Goal: Information Seeking & Learning: Learn about a topic

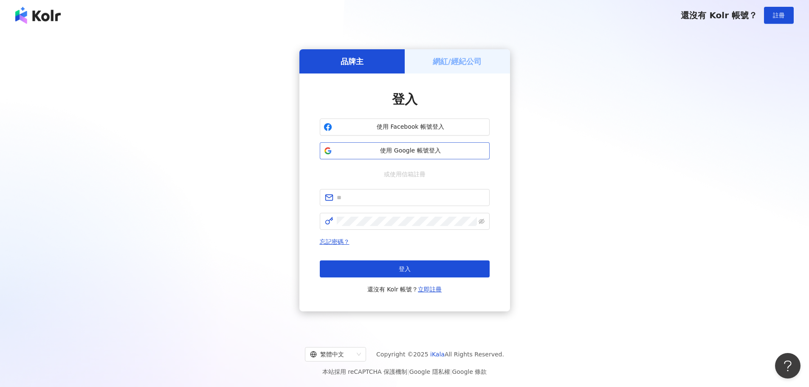
click at [402, 148] on span "使用 Google 帳號登入" at bounding box center [410, 150] width 150 height 8
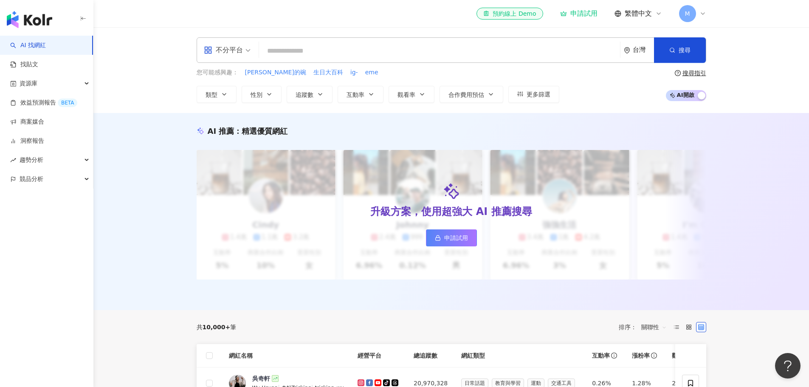
click at [698, 14] on div "M" at bounding box center [692, 13] width 27 height 17
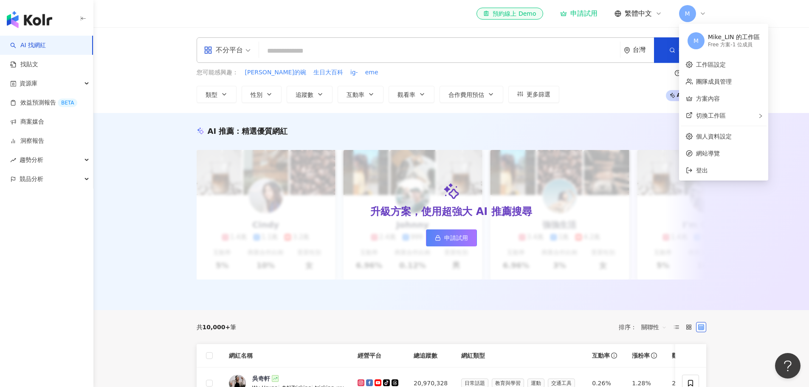
click at [698, 14] on div "M" at bounding box center [692, 13] width 27 height 17
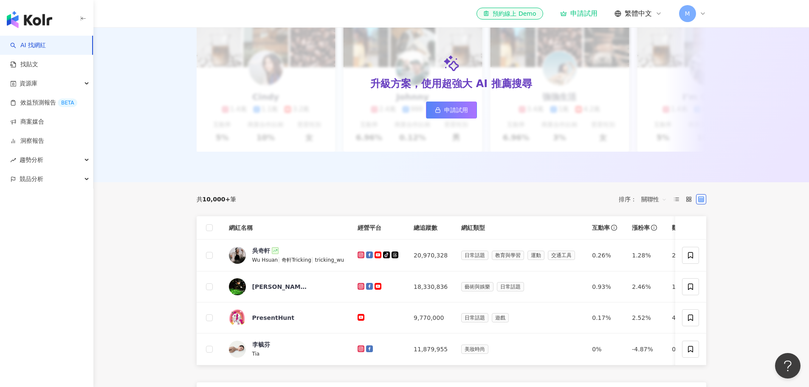
scroll to position [297, 0]
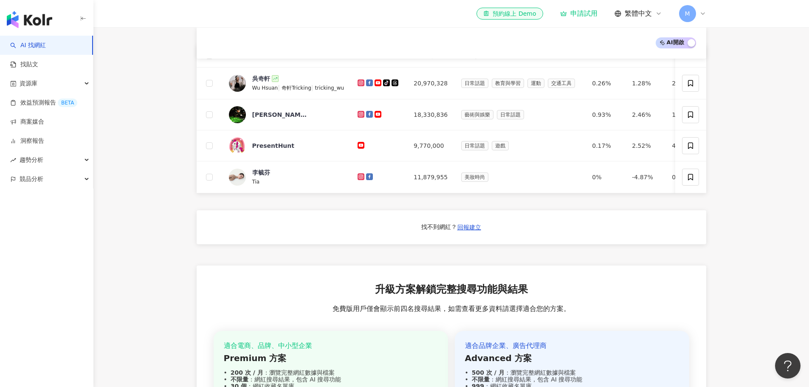
click at [159, 176] on main "不分平台 台灣 搜尋 您可能感興趣： 小葵的碗 生日大百科 ig- eme 類型 性別 追蹤數 互動率 觀看率 合作費用預估 更多篩選 搜尋指引 AI 開啟 …" at bounding box center [450, 103] width 715 height 746
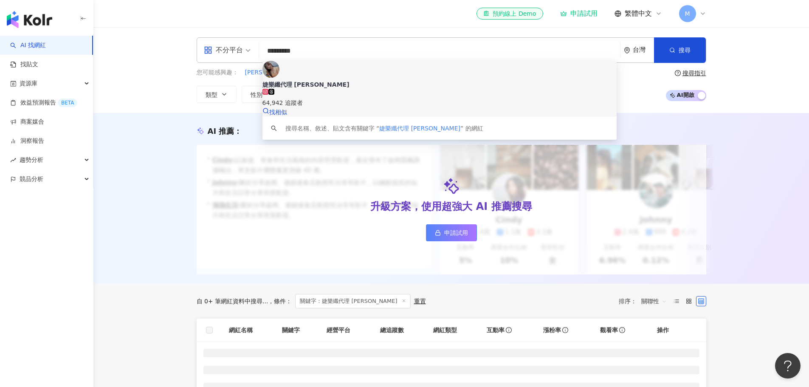
click at [262, 89] on div "64,942 追蹤者" at bounding box center [439, 98] width 354 height 19
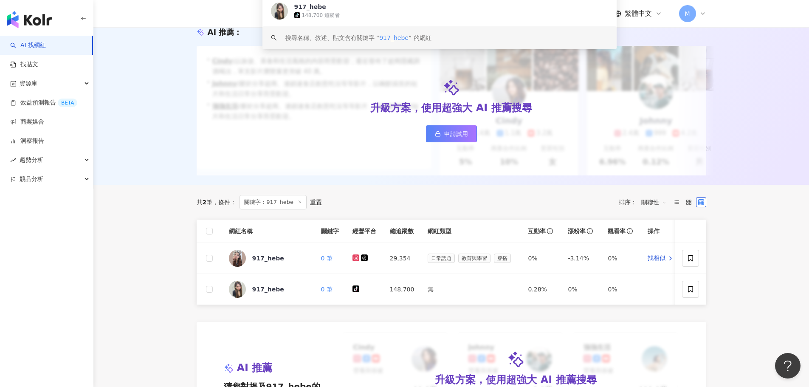
scroll to position [127, 0]
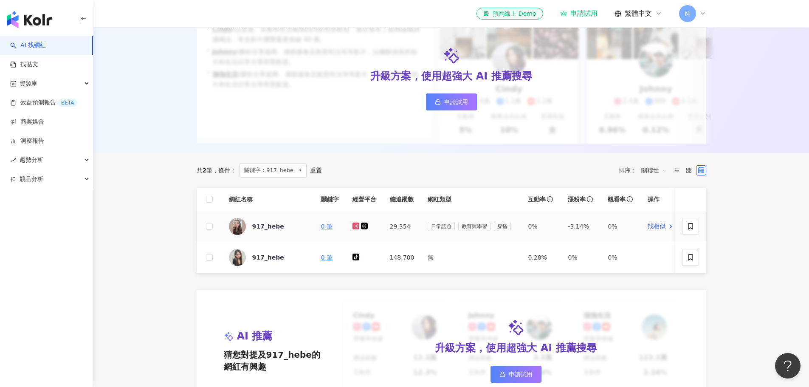
click at [353, 229] on icon at bounding box center [355, 225] width 7 height 7
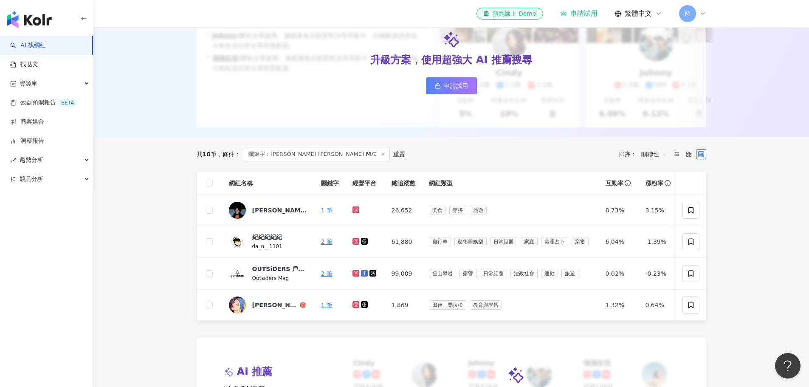
scroll to position [212, 0]
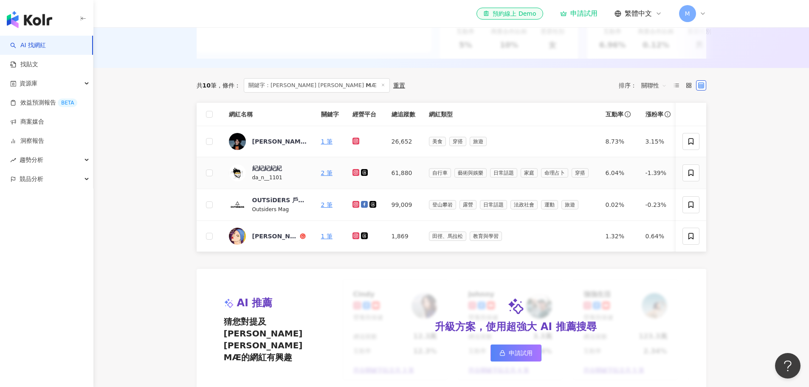
click at [355, 174] on icon at bounding box center [355, 172] width 3 height 3
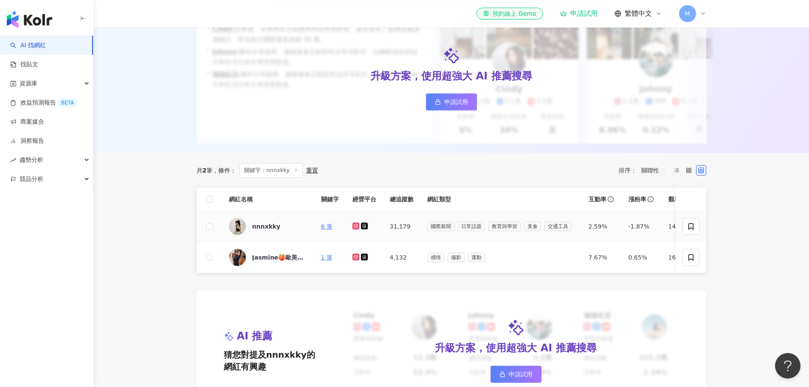
click at [355, 226] on icon at bounding box center [355, 225] width 1 height 1
click at [355, 260] on icon at bounding box center [355, 256] width 7 height 7
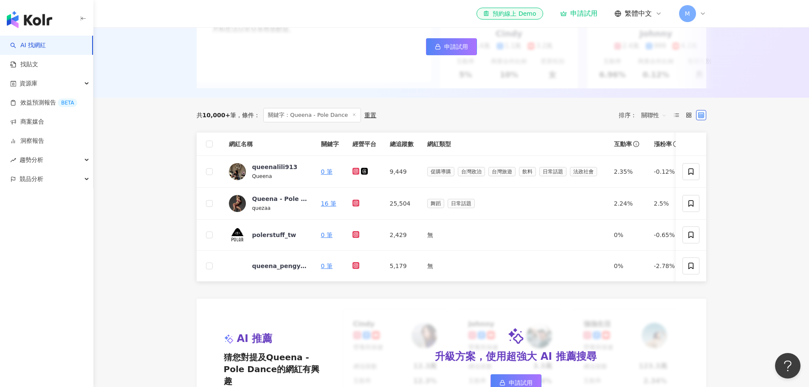
scroll to position [212, 0]
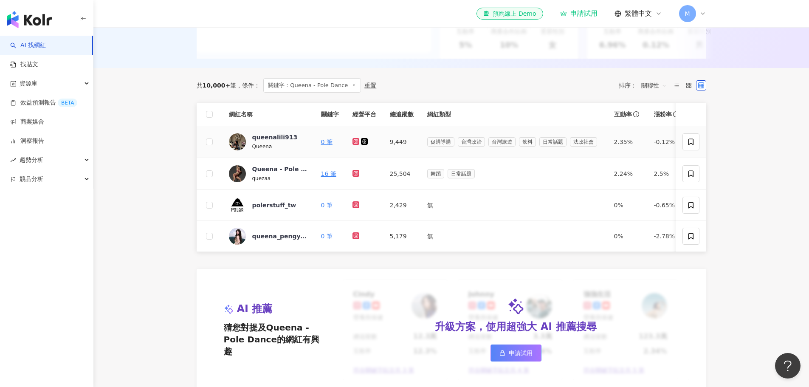
click at [355, 143] on icon at bounding box center [355, 141] width 3 height 3
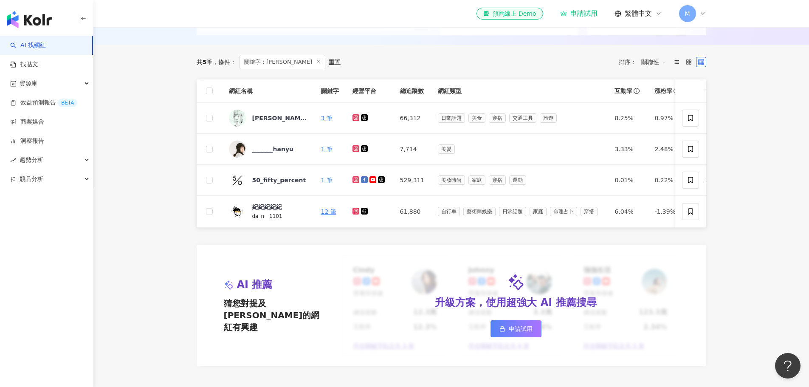
scroll to position [255, 0]
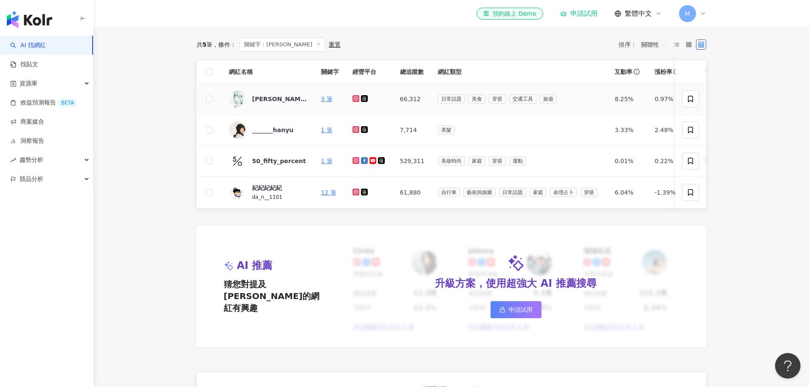
click at [352, 102] on icon at bounding box center [355, 98] width 7 height 7
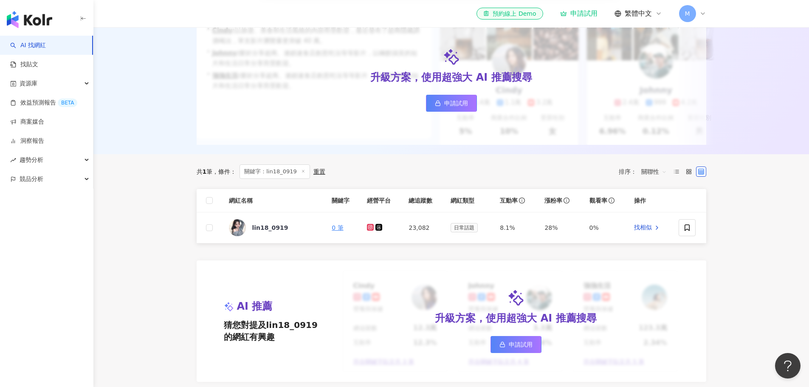
scroll to position [170, 0]
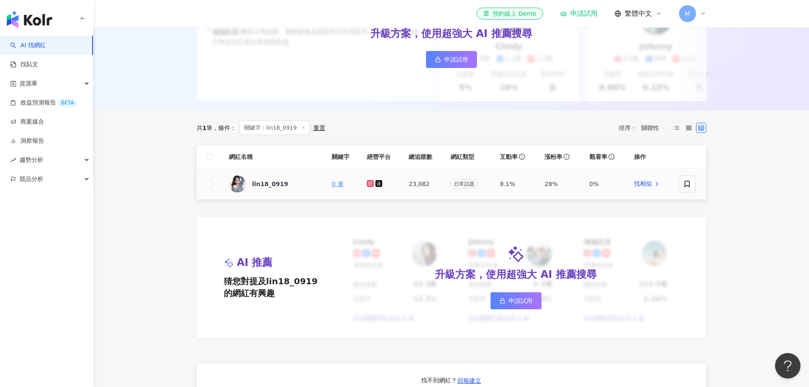
click at [369, 185] on icon at bounding box center [370, 183] width 3 height 3
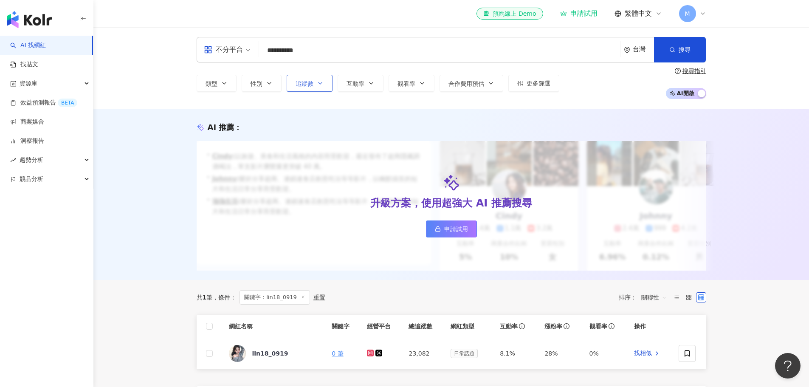
scroll to position [0, 0]
click at [312, 55] on input "**********" at bounding box center [439, 51] width 354 height 16
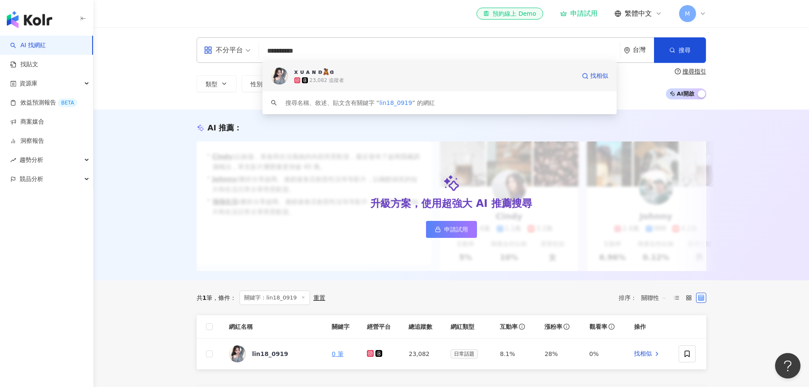
click at [312, 73] on div "x ᴜ ᴀ ɴ ʚ🧸ྀིɞ" at bounding box center [314, 72] width 40 height 8
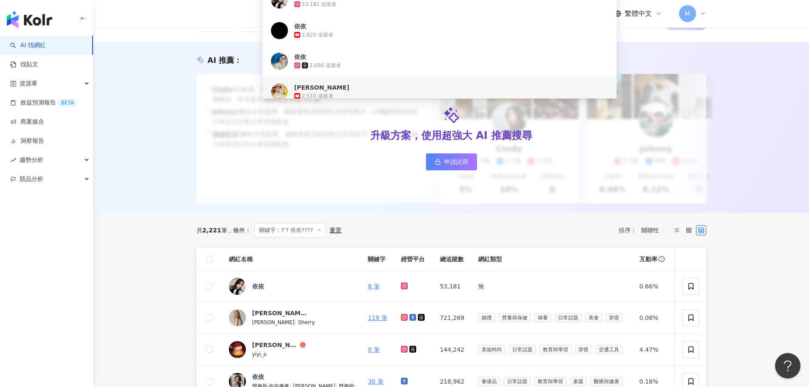
scroll to position [85, 0]
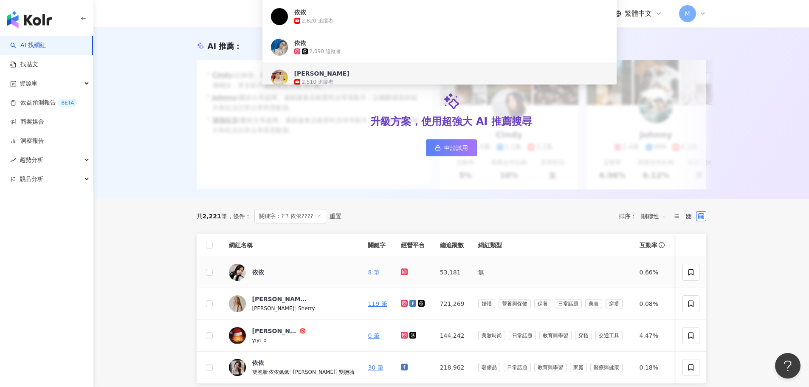
click at [402, 273] on icon at bounding box center [403, 271] width 3 height 3
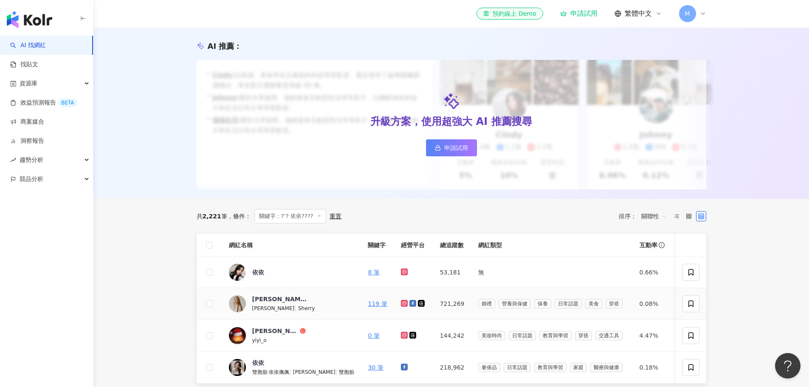
click at [401, 307] on icon at bounding box center [404, 303] width 7 height 7
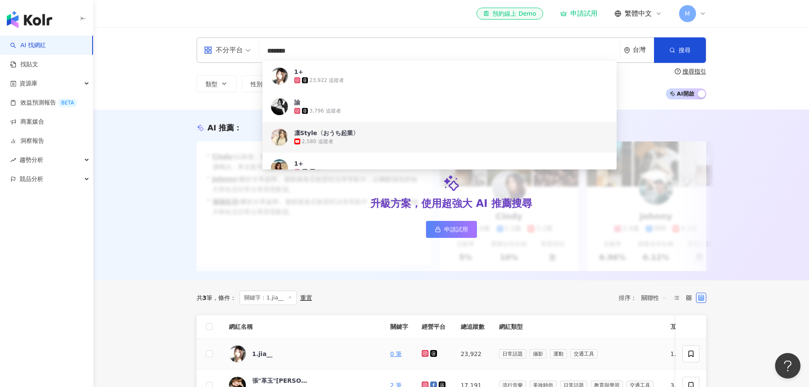
click at [422, 357] on icon at bounding box center [425, 353] width 7 height 7
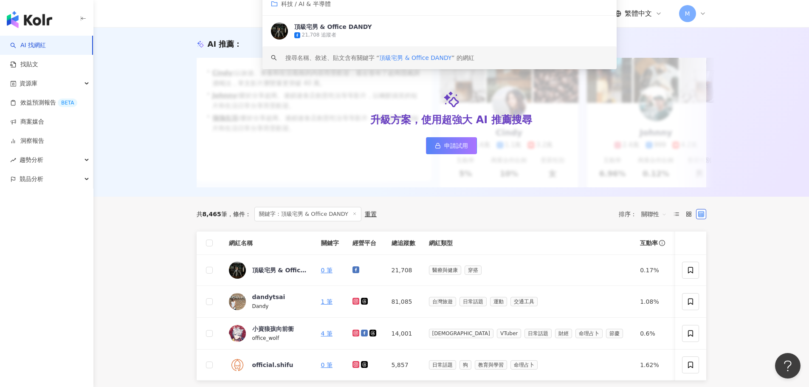
scroll to position [85, 0]
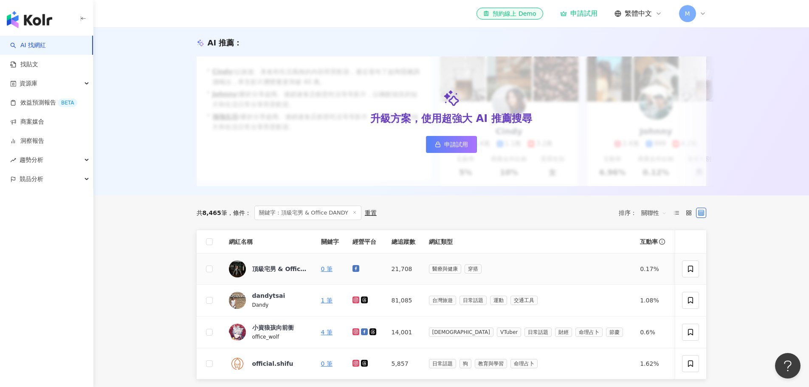
click at [355, 272] on icon at bounding box center [355, 268] width 7 height 7
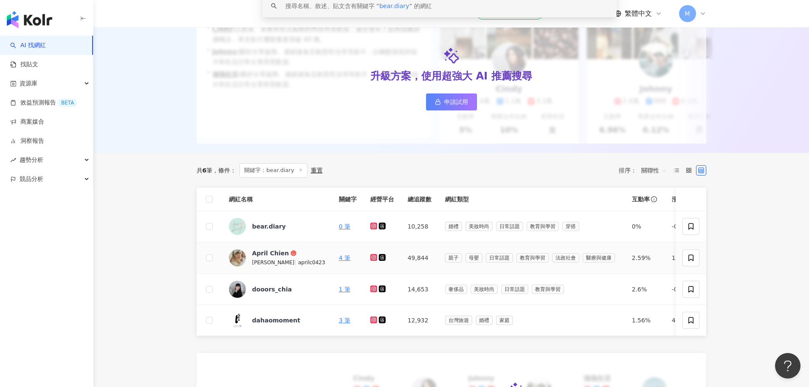
click at [371, 260] on icon at bounding box center [374, 257] width 6 height 5
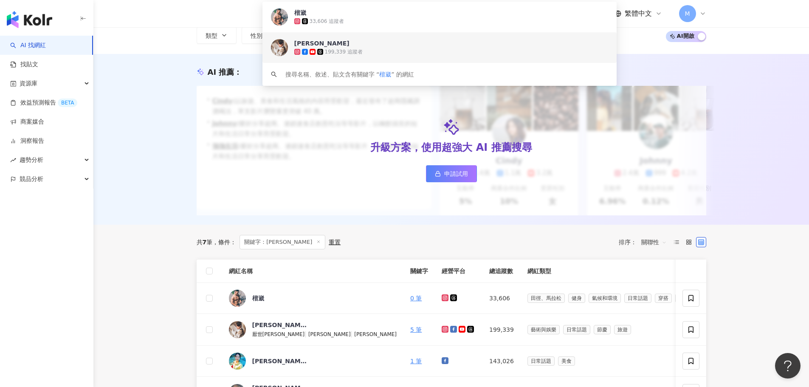
scroll to position [212, 0]
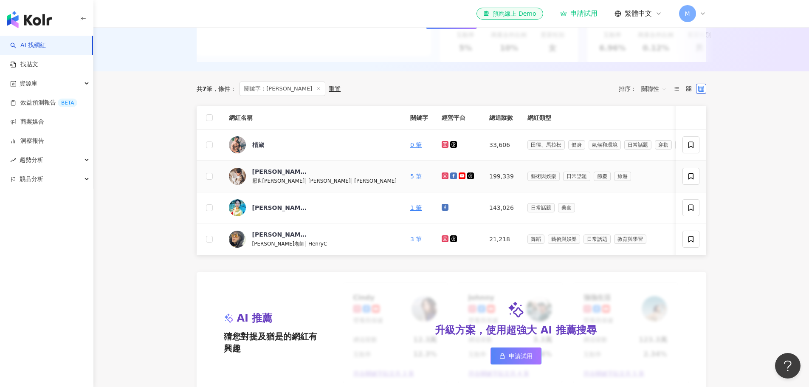
click at [443, 177] on icon at bounding box center [444, 175] width 3 height 3
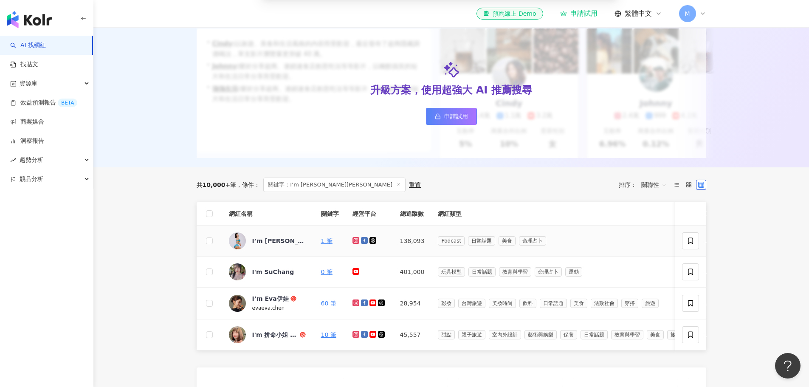
scroll to position [127, 0]
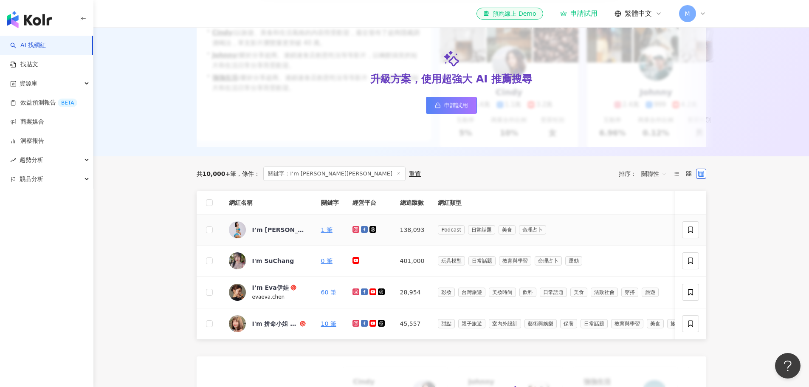
click at [356, 230] on icon at bounding box center [355, 228] width 1 height 1
click at [355, 292] on icon at bounding box center [355, 291] width 1 height 1
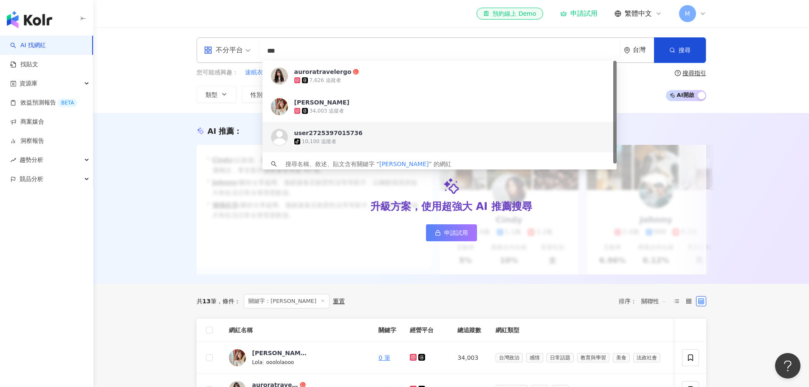
scroll to position [127, 0]
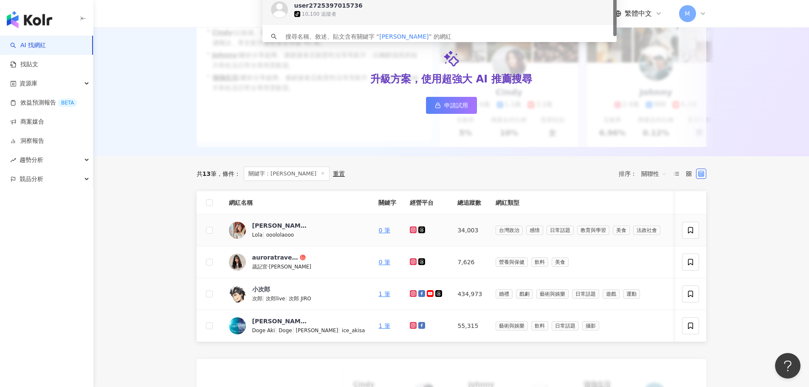
click at [411, 232] on icon at bounding box center [414, 229] width 6 height 5
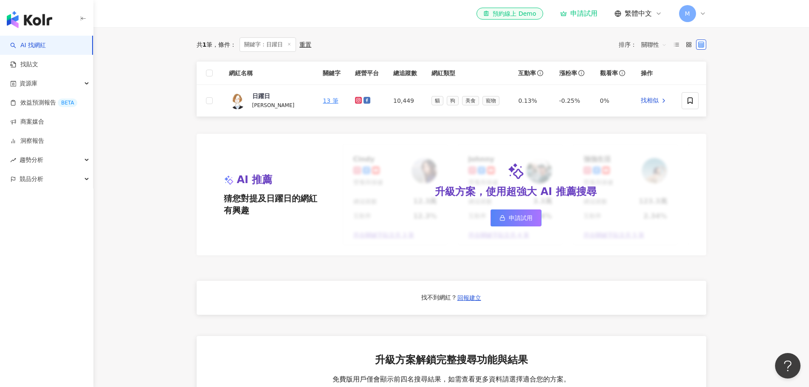
scroll to position [255, 0]
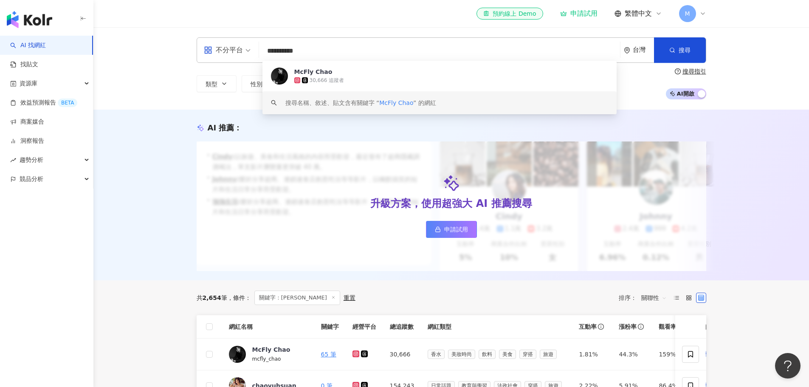
scroll to position [170, 0]
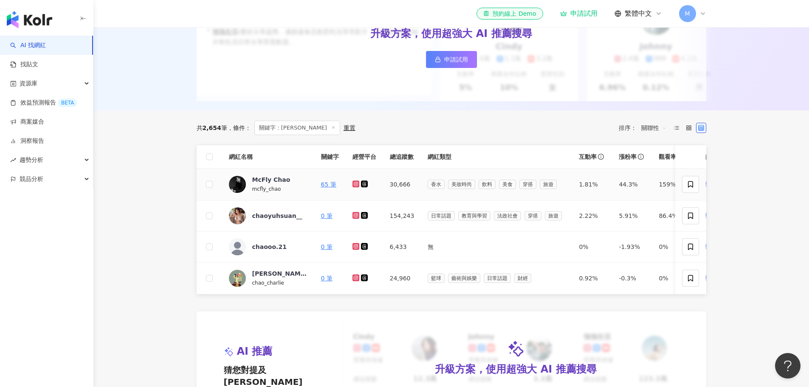
click at [356, 184] on icon at bounding box center [355, 183] width 1 height 1
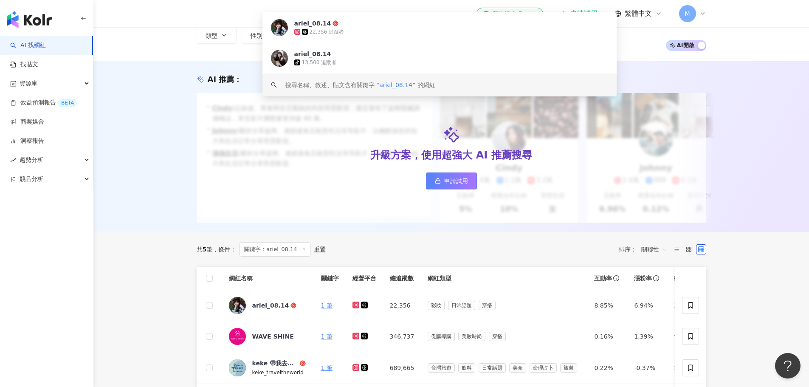
scroll to position [85, 0]
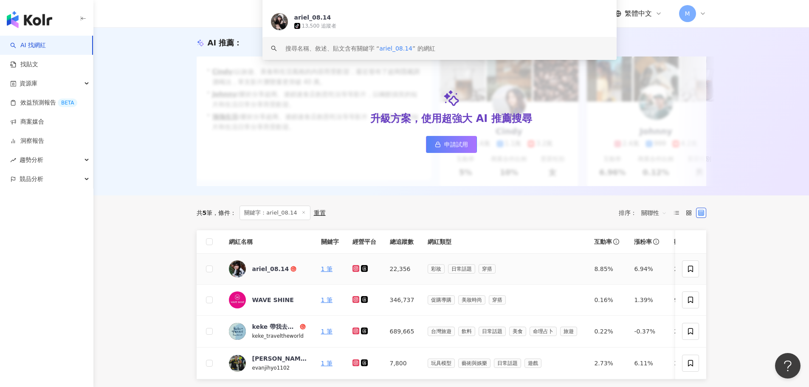
click at [355, 270] on icon at bounding box center [355, 268] width 3 height 3
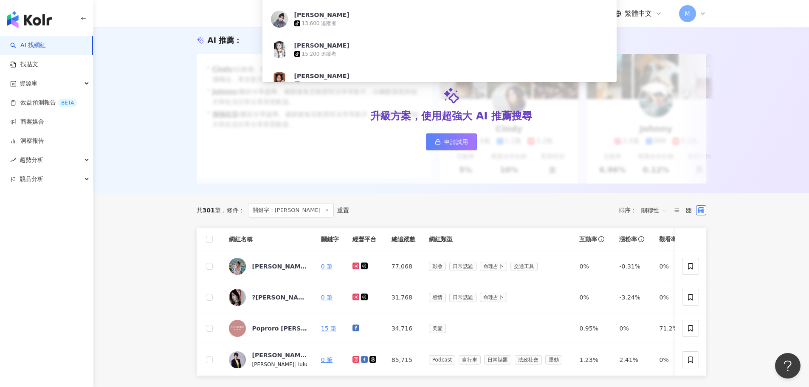
scroll to position [127, 0]
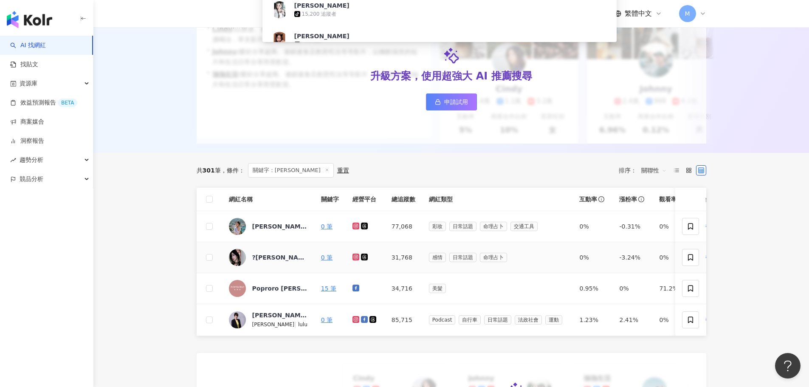
click at [353, 260] on icon at bounding box center [355, 256] width 7 height 7
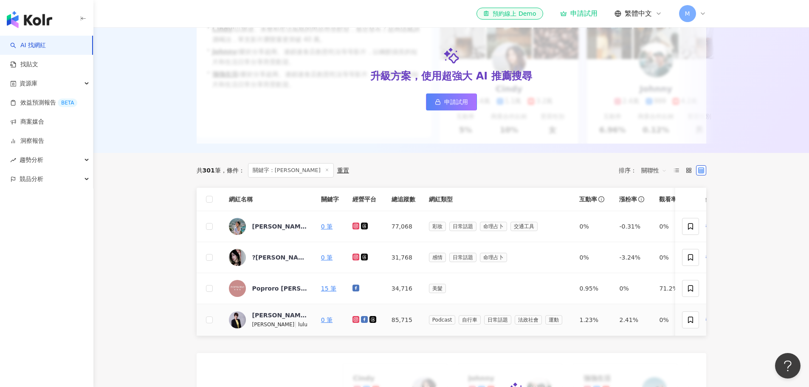
click at [355, 321] on icon at bounding box center [355, 319] width 3 height 3
click at [355, 228] on icon at bounding box center [356, 225] width 6 height 5
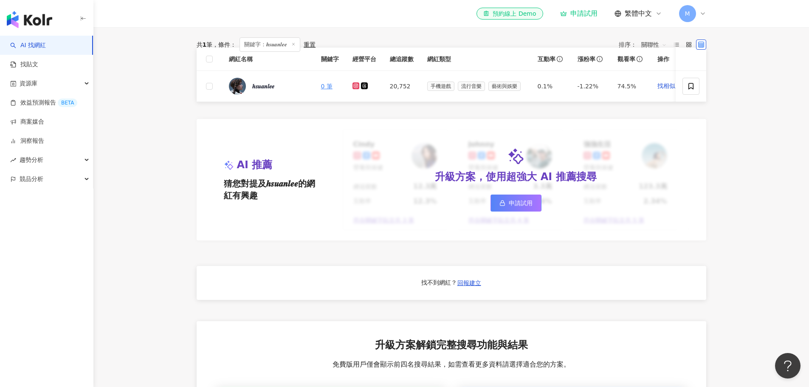
scroll to position [382, 0]
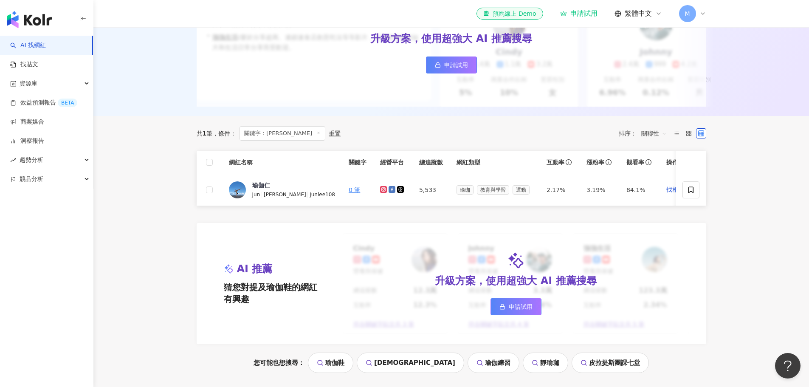
scroll to position [170, 0]
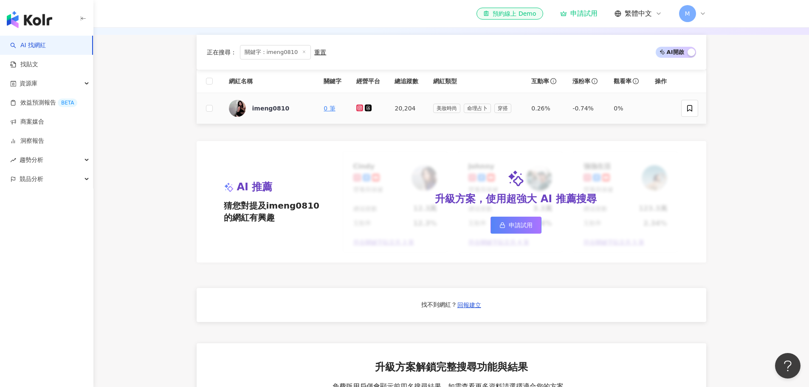
scroll to position [170, 0]
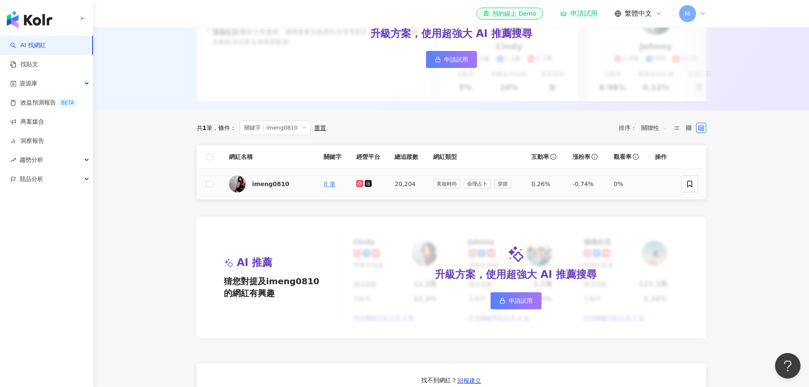
click at [360, 184] on icon at bounding box center [359, 183] width 1 height 1
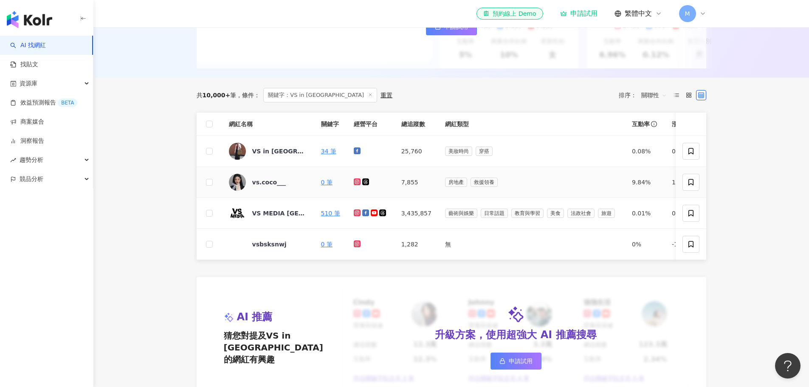
scroll to position [255, 0]
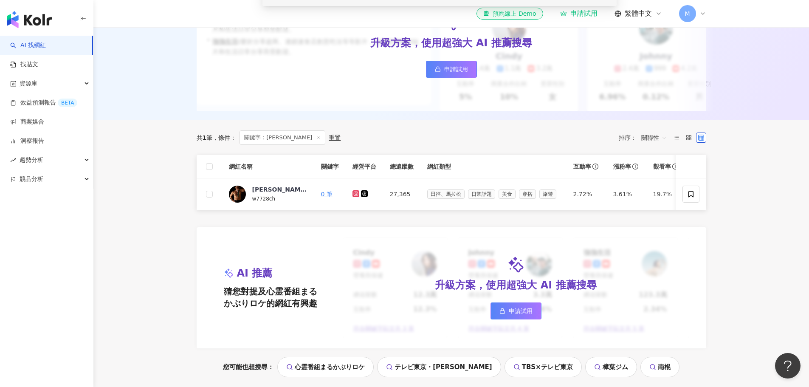
scroll to position [212, 0]
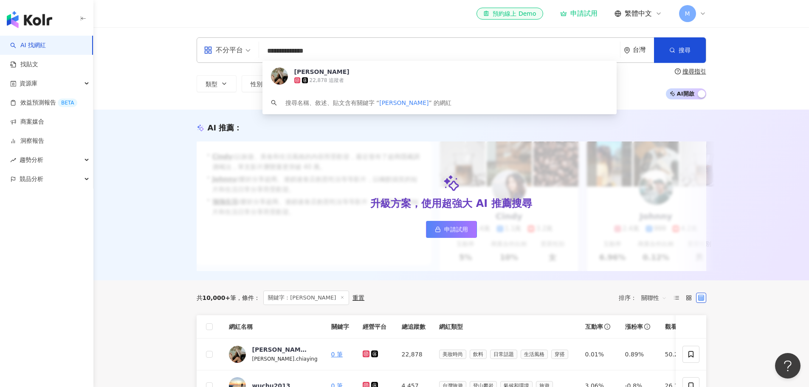
scroll to position [170, 0]
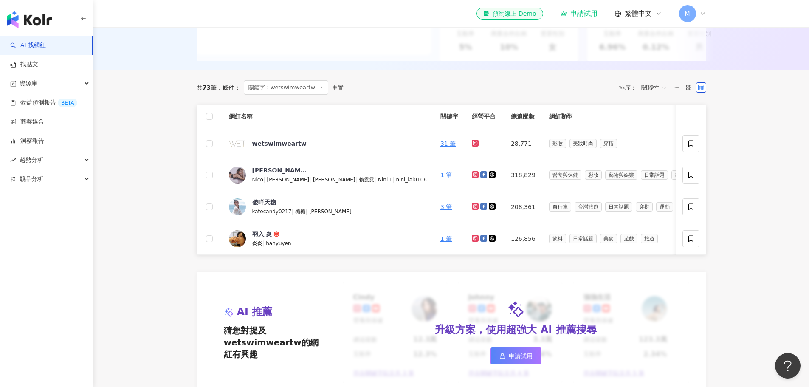
scroll to position [212, 0]
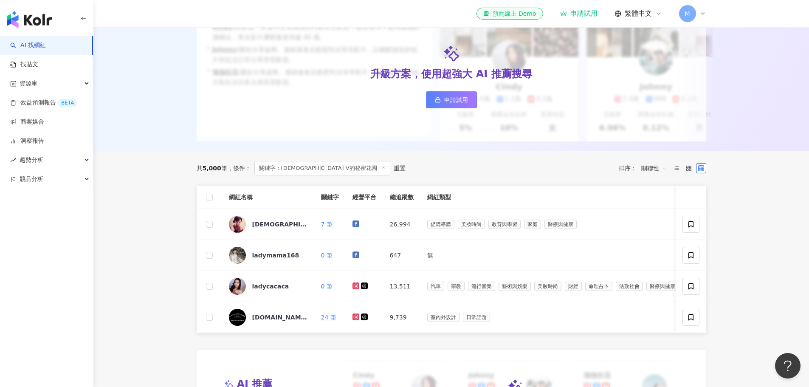
scroll to position [170, 0]
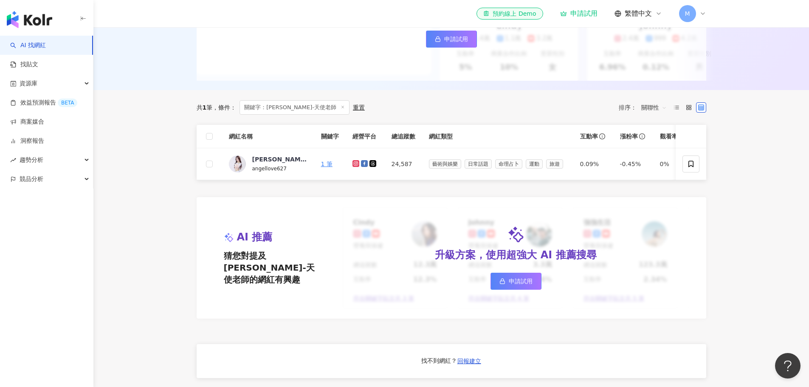
scroll to position [212, 0]
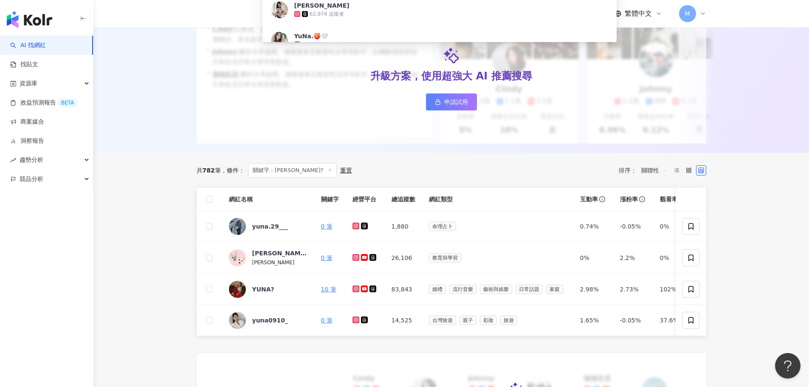
scroll to position [42, 0]
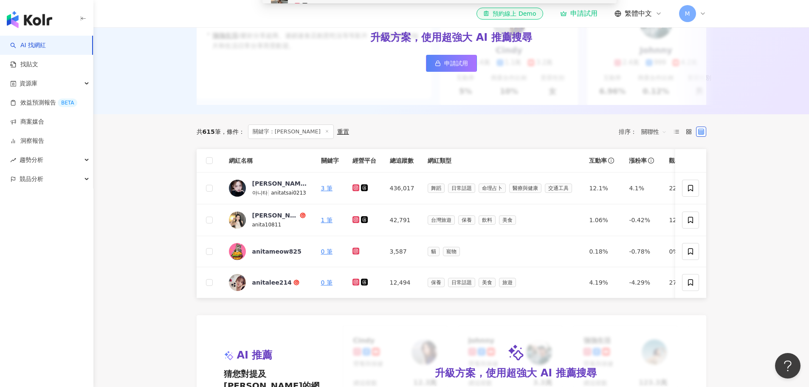
scroll to position [170, 0]
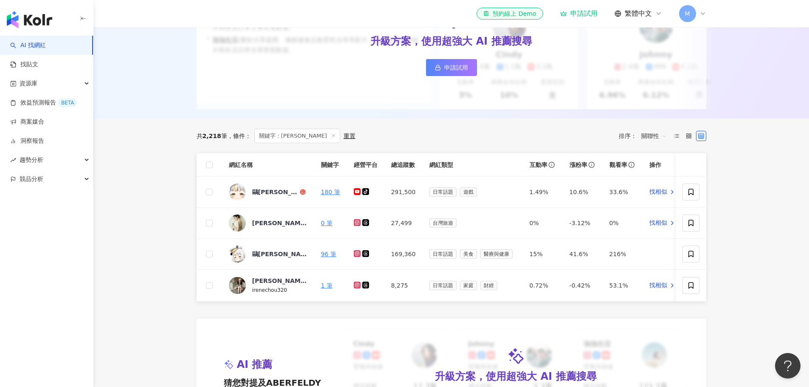
scroll to position [170, 0]
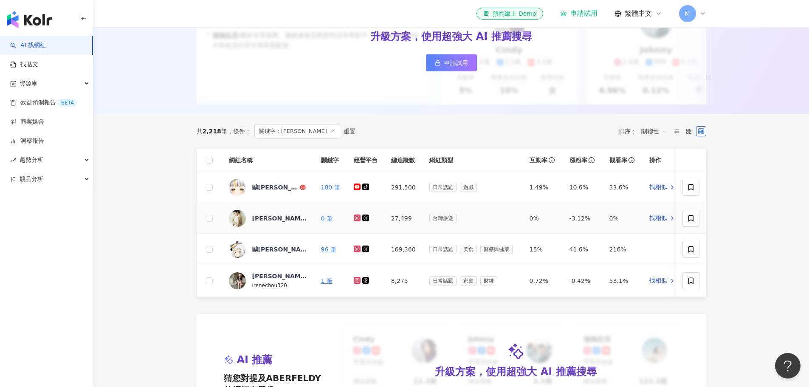
click at [355, 219] on icon at bounding box center [356, 217] width 3 height 3
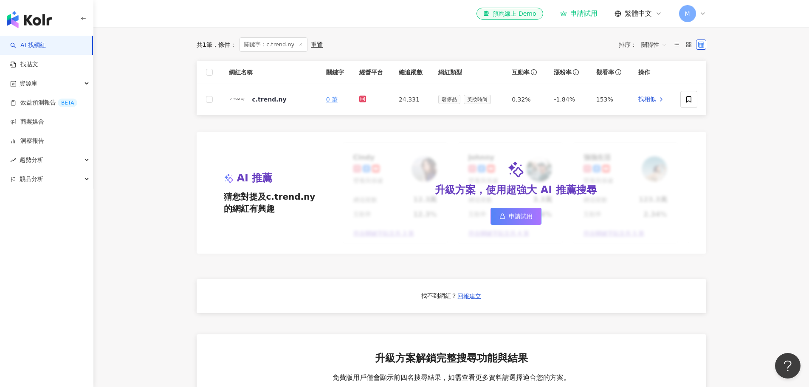
scroll to position [340, 0]
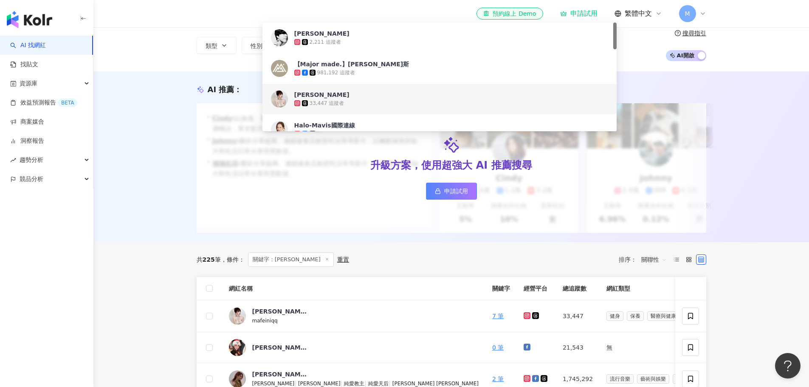
scroll to position [127, 0]
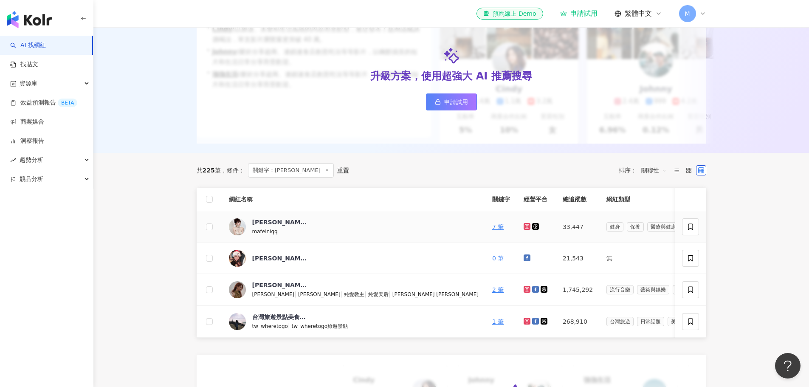
click at [525, 228] on icon at bounding box center [526, 226] width 3 height 3
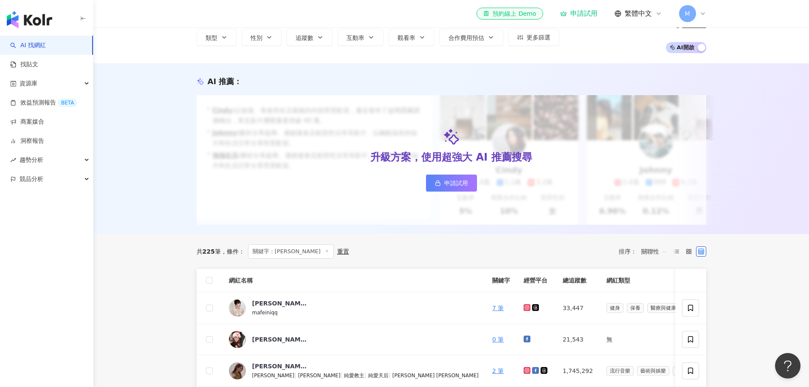
scroll to position [0, 0]
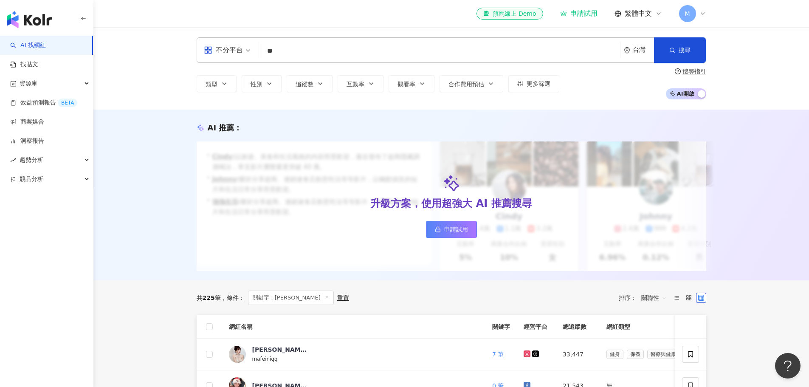
click at [307, 49] on input "**" at bounding box center [439, 51] width 354 height 16
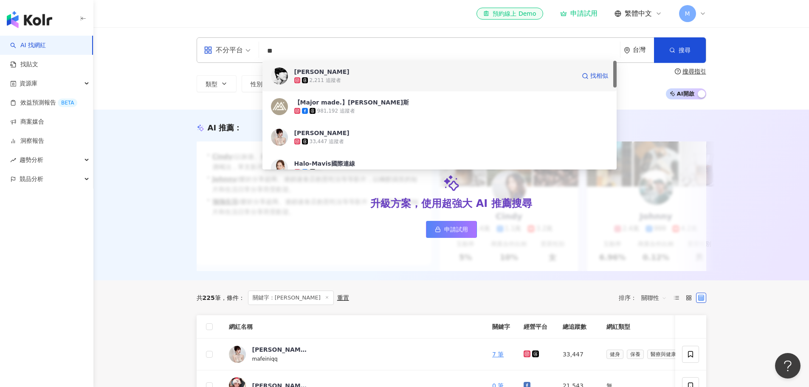
click at [300, 73] on div "瑪菲" at bounding box center [321, 72] width 55 height 8
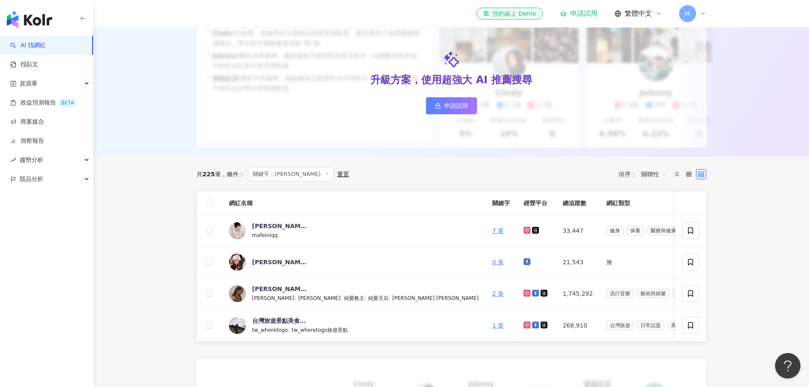
scroll to position [127, 0]
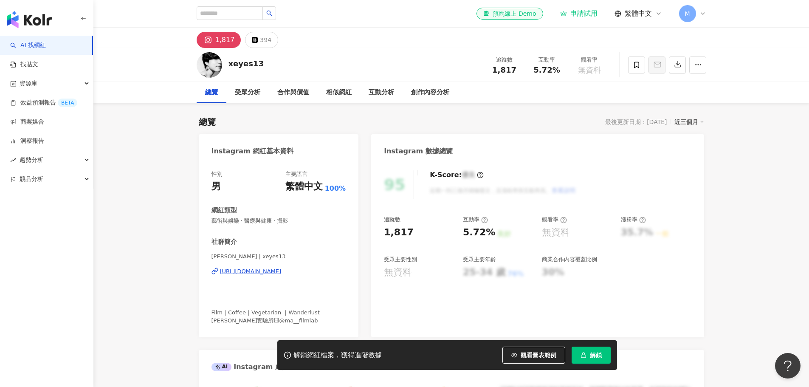
click at [257, 273] on div "https://www.instagram.com/xeyes13/" at bounding box center [251, 271] width 62 height 8
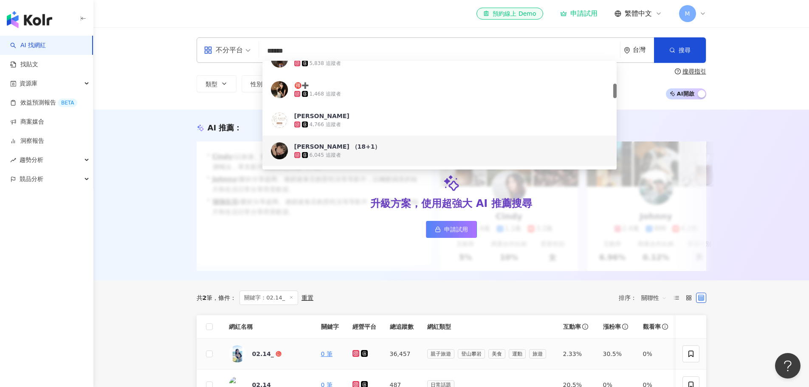
scroll to position [212, 0]
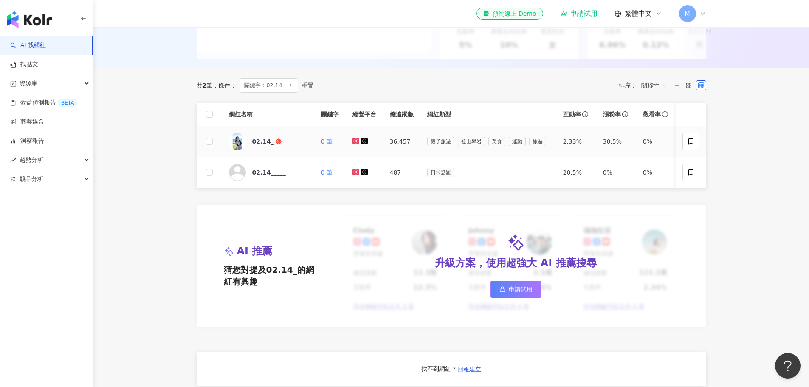
click at [352, 144] on icon at bounding box center [355, 141] width 7 height 7
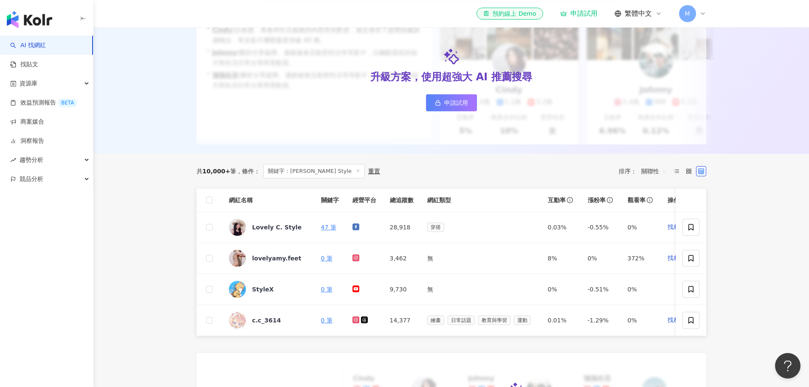
scroll to position [127, 0]
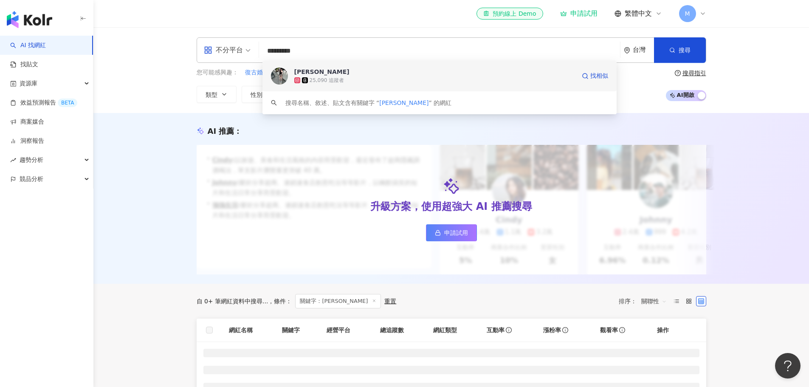
click at [337, 77] on div "25,090 追蹤者" at bounding box center [327, 80] width 35 height 7
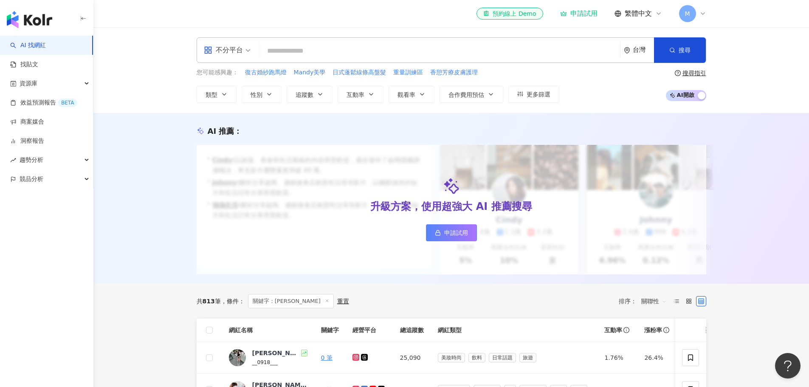
click at [355, 360] on icon at bounding box center [356, 357] width 6 height 5
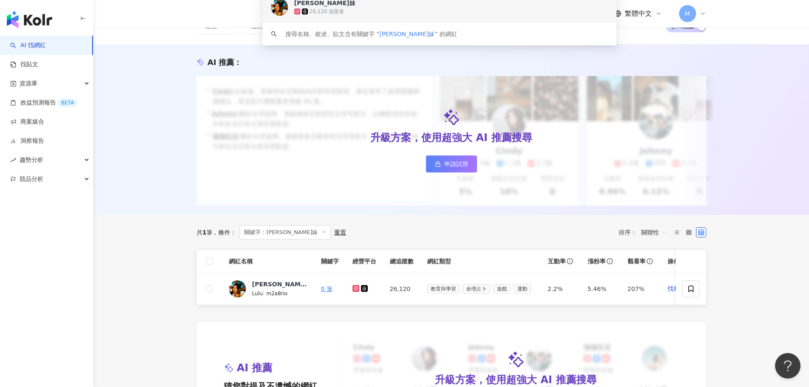
scroll to position [127, 0]
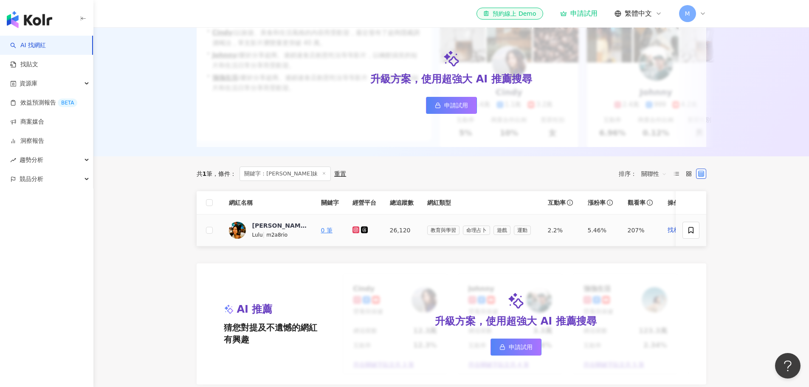
click at [355, 233] on g at bounding box center [355, 229] width 7 height 7
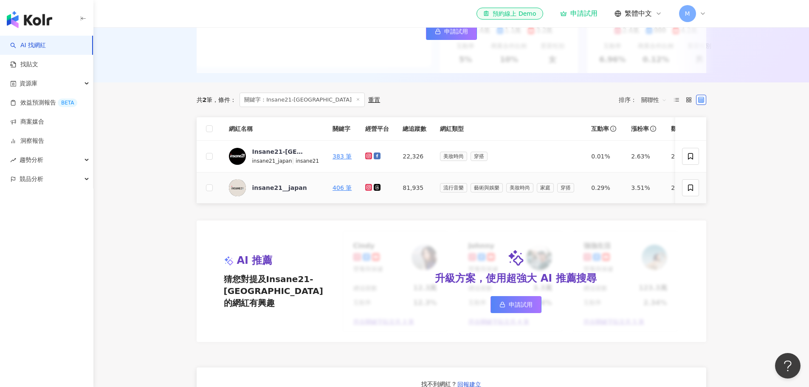
scroll to position [212, 0]
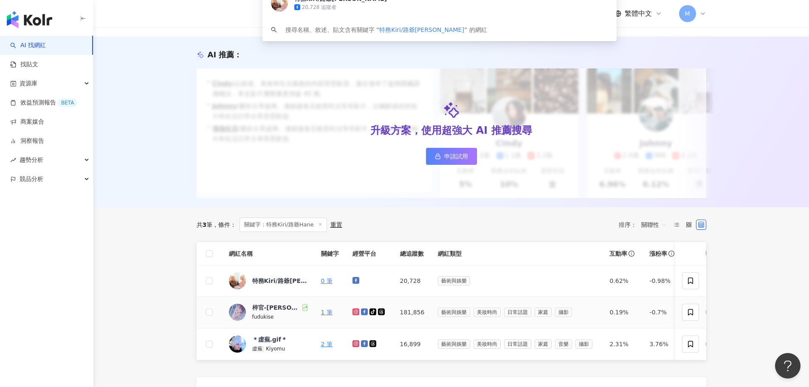
scroll to position [85, 0]
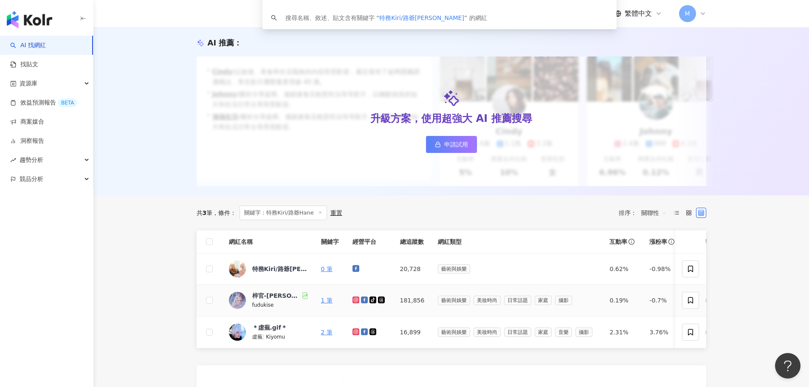
click at [357, 301] on icon at bounding box center [355, 299] width 3 height 3
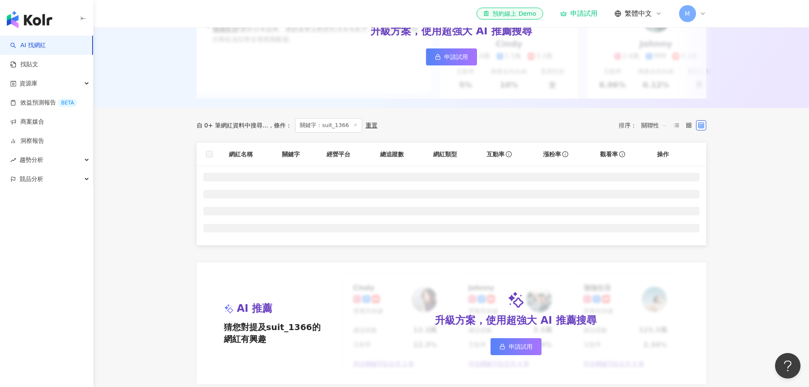
scroll to position [170, 0]
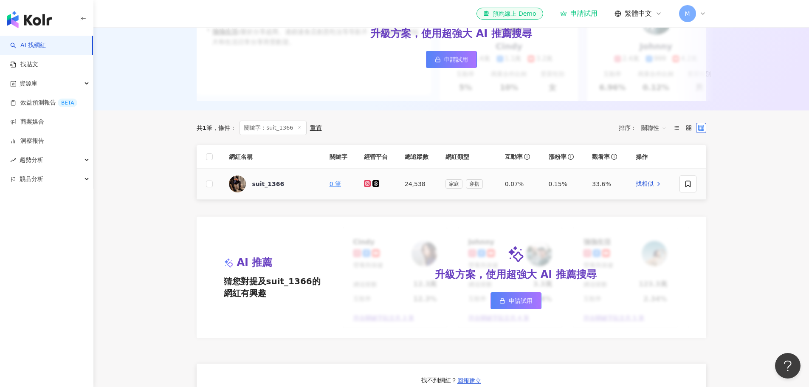
click at [366, 187] on g at bounding box center [367, 183] width 7 height 7
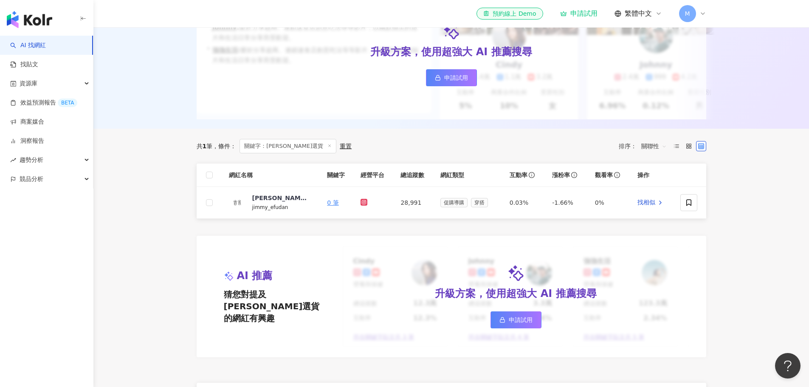
scroll to position [170, 0]
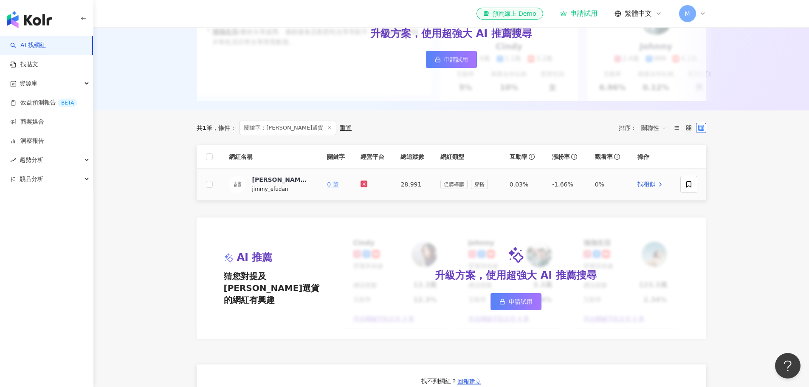
click at [363, 186] on icon at bounding box center [363, 183] width 3 height 3
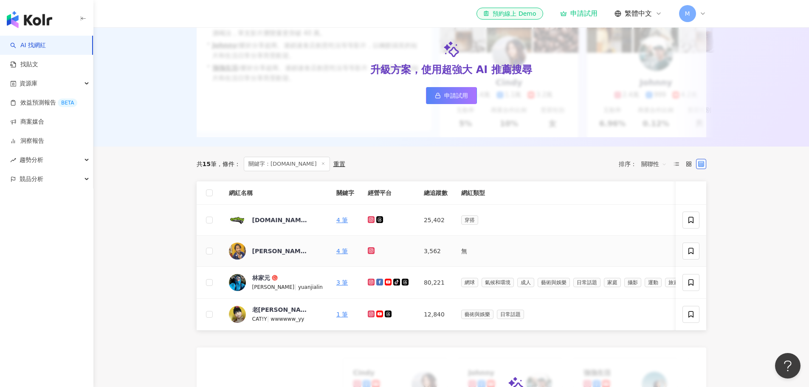
scroll to position [212, 0]
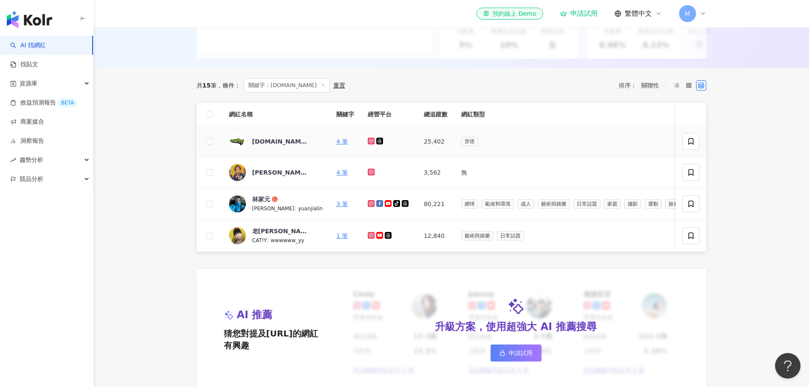
click at [369, 143] on icon at bounding box center [370, 140] width 3 height 3
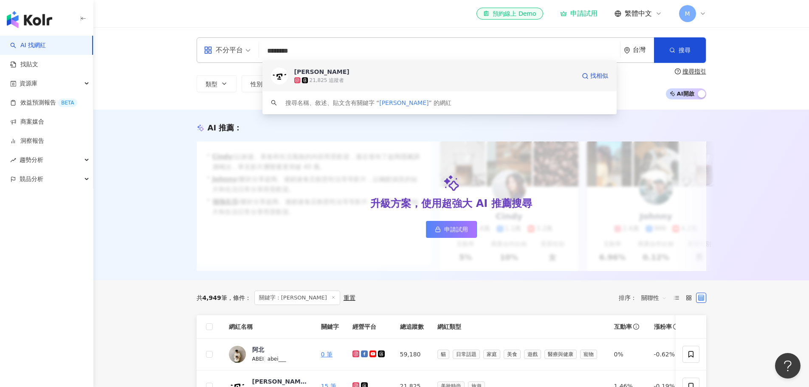
click at [339, 77] on div "21,825 追蹤者" at bounding box center [327, 80] width 35 height 7
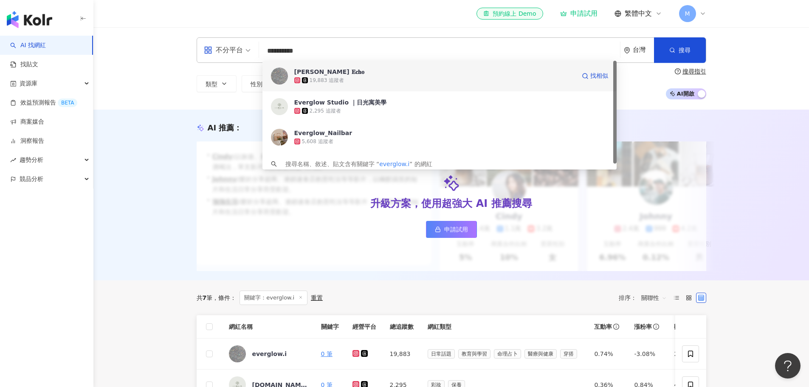
scroll to position [6, 0]
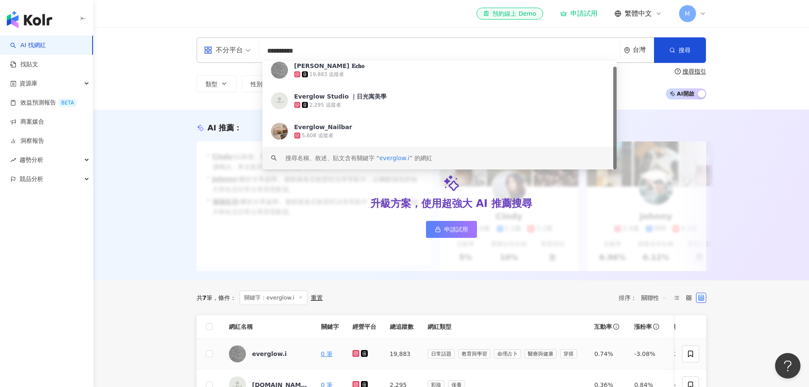
click at [356, 354] on icon at bounding box center [355, 352] width 1 height 1
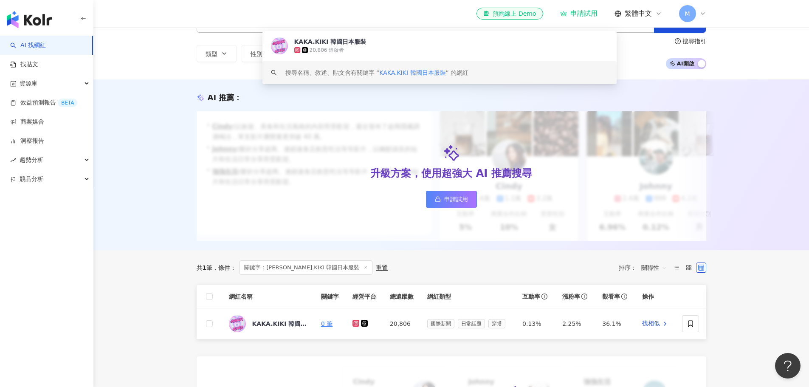
scroll to position [42, 0]
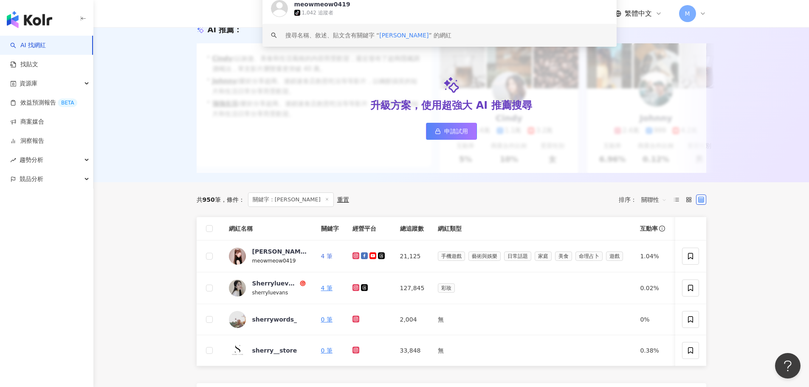
scroll to position [85, 0]
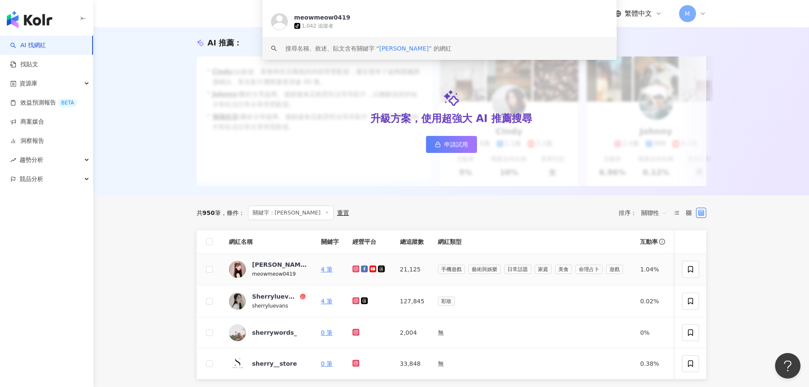
click at [355, 269] on icon at bounding box center [355, 268] width 1 height 1
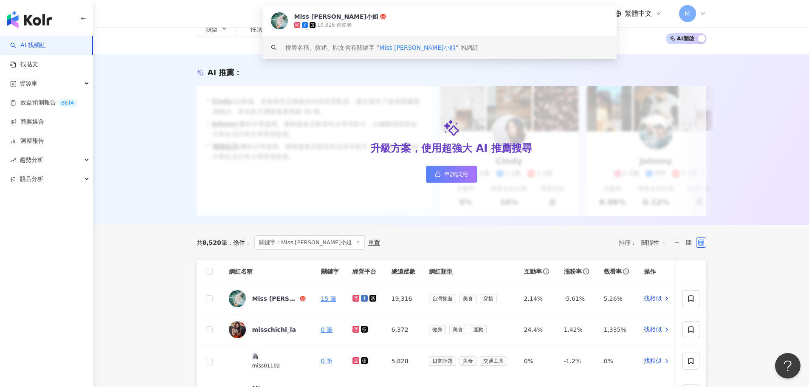
scroll to position [85, 0]
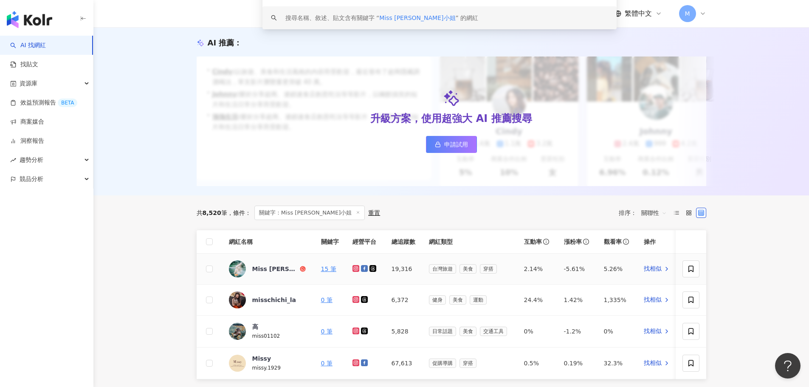
click at [355, 270] on icon at bounding box center [355, 268] width 3 height 3
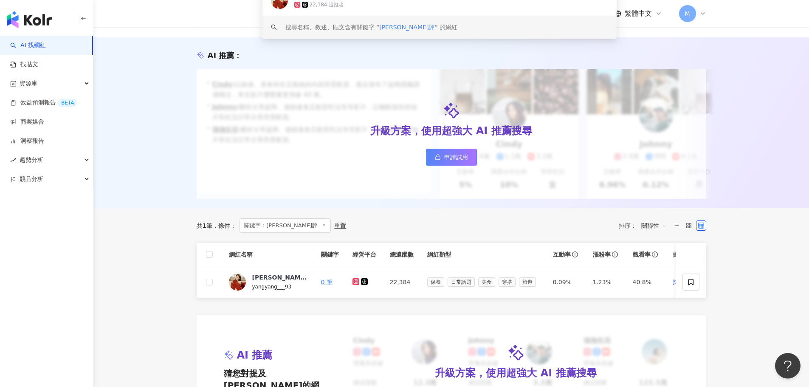
scroll to position [127, 0]
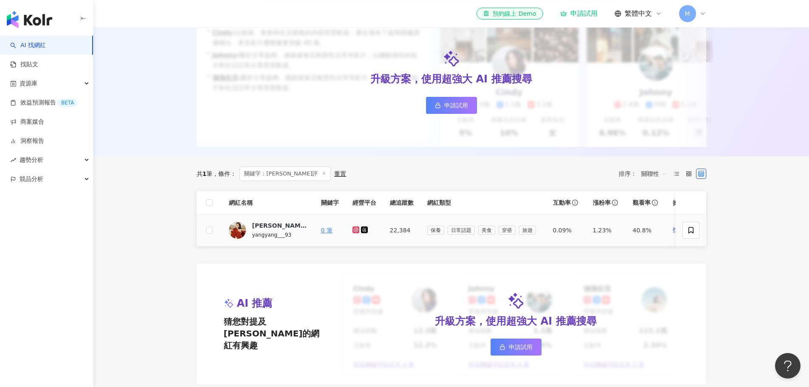
click at [355, 231] on icon at bounding box center [355, 229] width 3 height 3
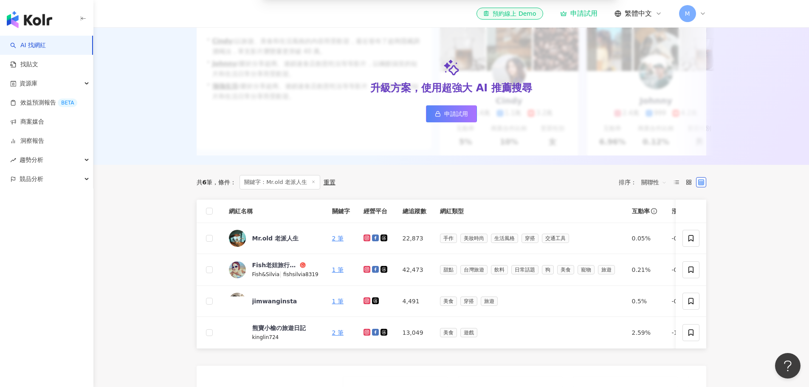
scroll to position [127, 0]
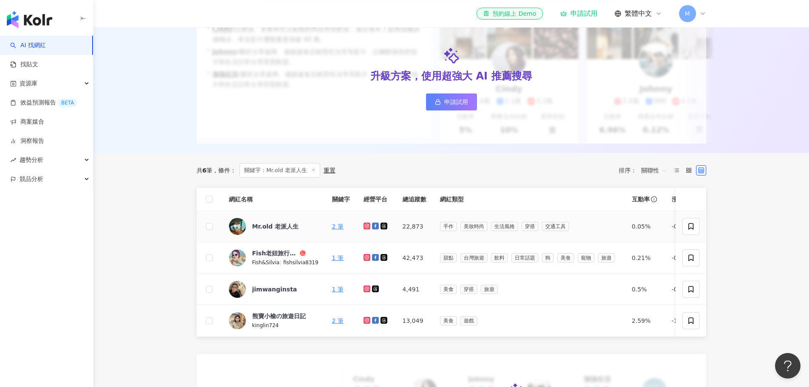
click at [365, 228] on icon at bounding box center [366, 225] width 3 height 3
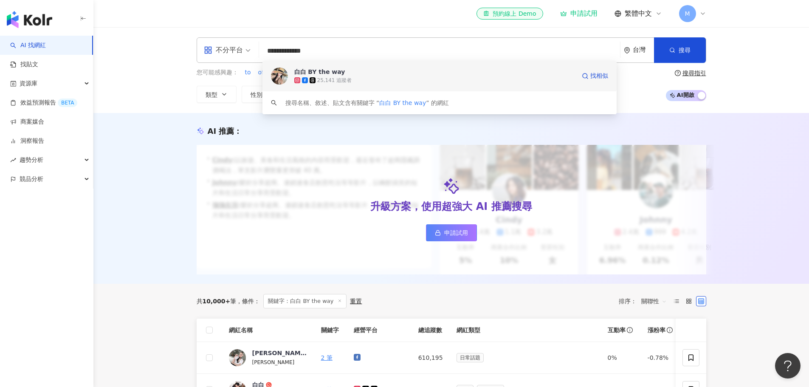
click at [343, 74] on span "白白 BY the way" at bounding box center [434, 72] width 281 height 8
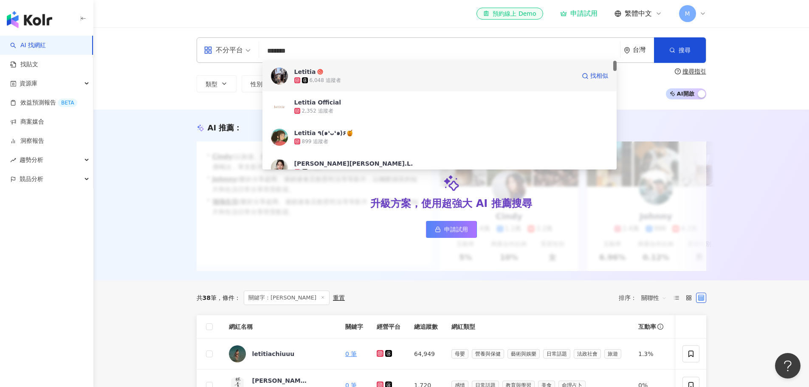
click at [360, 79] on div "6,048 追蹤者" at bounding box center [434, 80] width 281 height 8
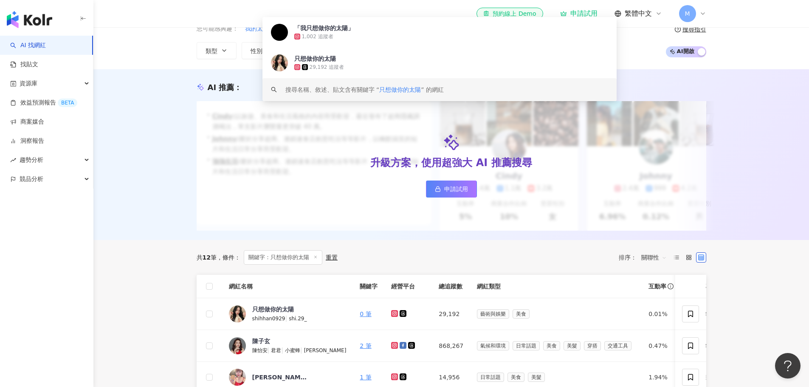
scroll to position [85, 0]
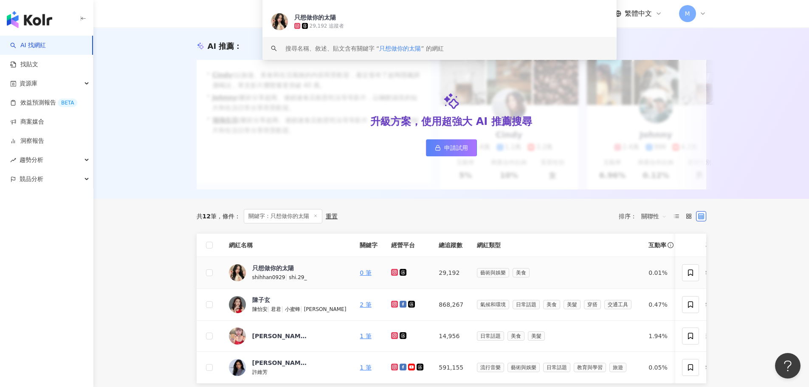
click at [391, 276] on icon at bounding box center [394, 272] width 7 height 7
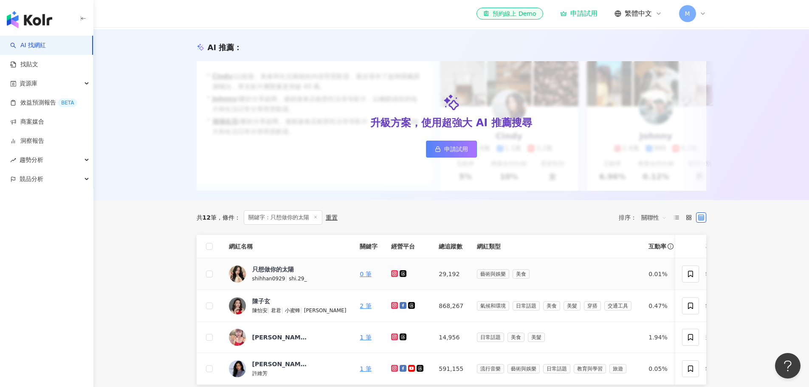
scroll to position [0, 0]
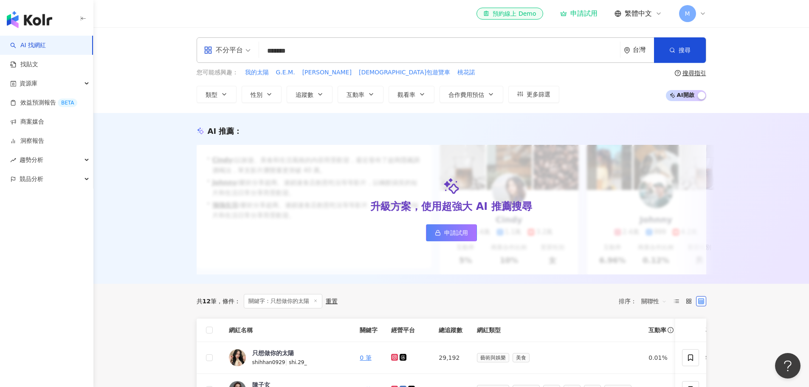
click at [333, 53] on input "*******" at bounding box center [439, 51] width 354 height 16
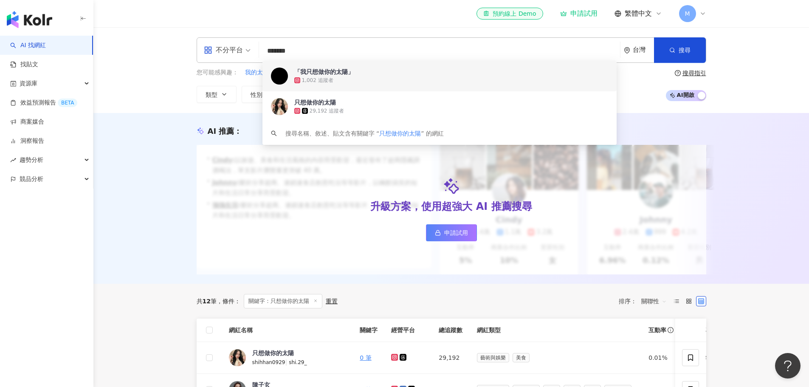
click at [335, 77] on div "1,002 追蹤者" at bounding box center [451, 80] width 314 height 8
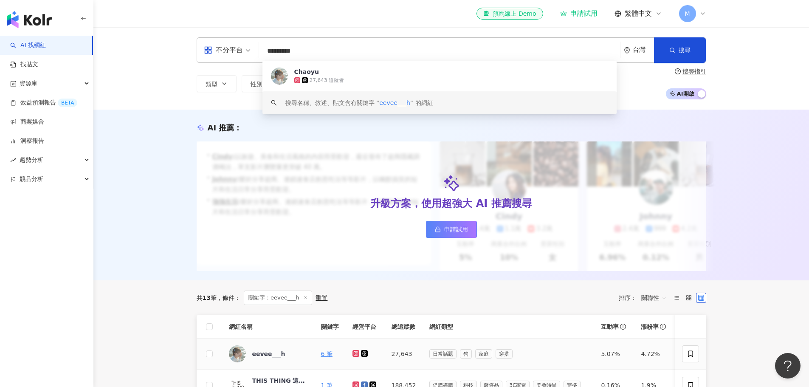
click at [357, 357] on icon at bounding box center [355, 353] width 7 height 7
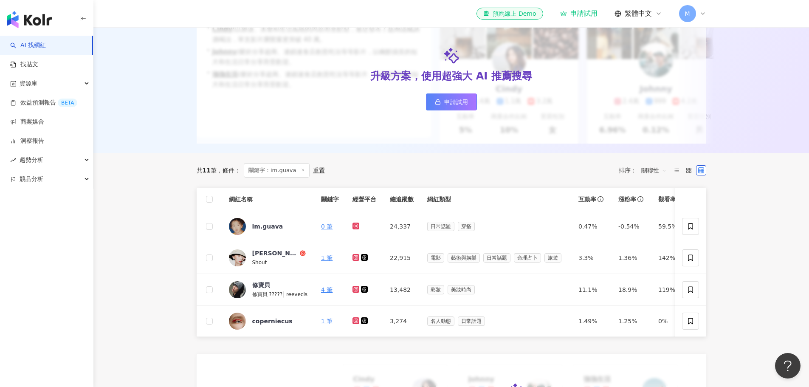
scroll to position [127, 0]
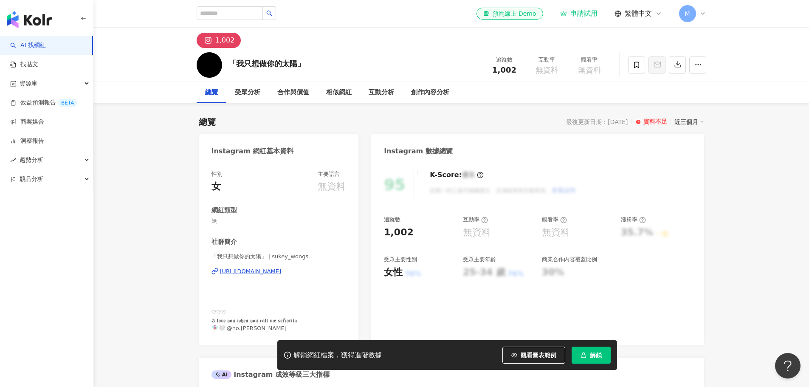
click at [256, 267] on div "https://www.instagram.com/sukey_wongs/" at bounding box center [251, 271] width 62 height 8
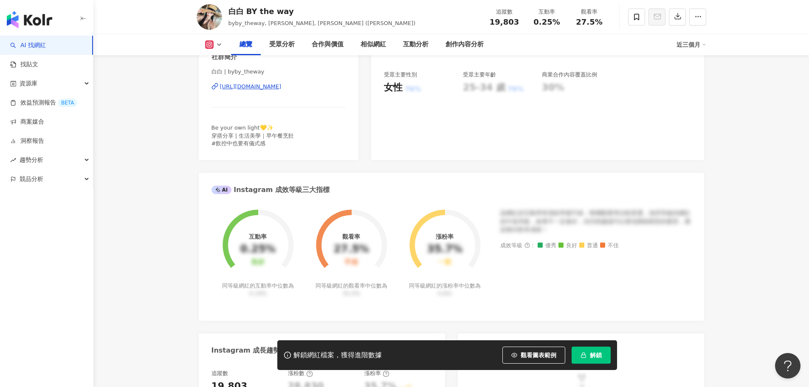
scroll to position [170, 0]
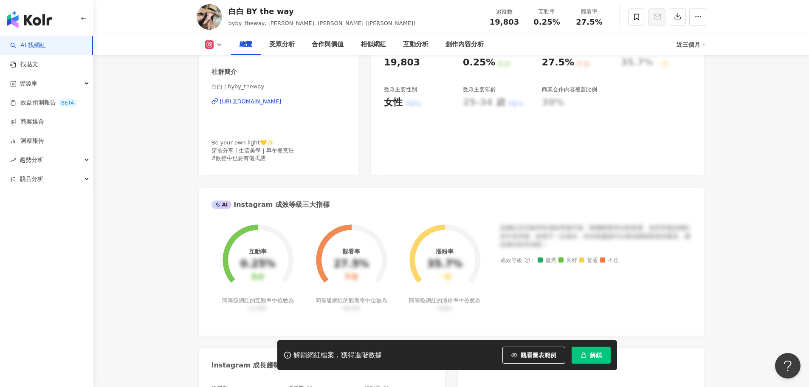
click at [281, 101] on div "https://www.instagram.com/byby_theway/" at bounding box center [251, 102] width 62 height 8
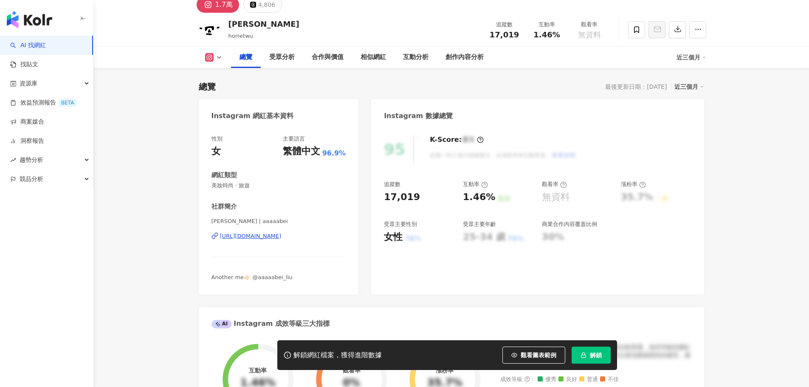
scroll to position [42, 0]
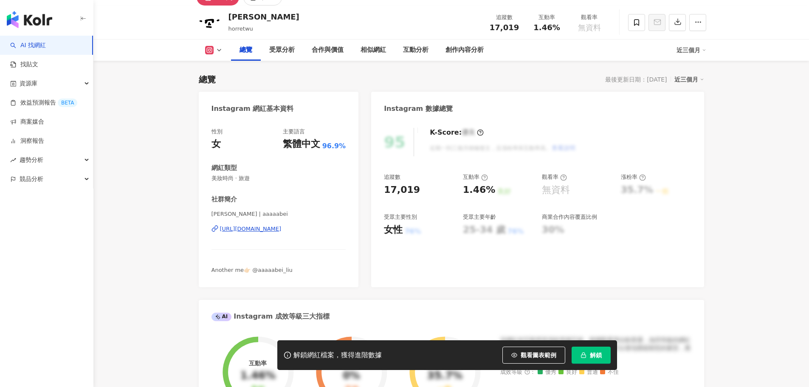
click at [260, 233] on div "https://www.instagram.com/aaaaabei/" at bounding box center [251, 229] width 62 height 8
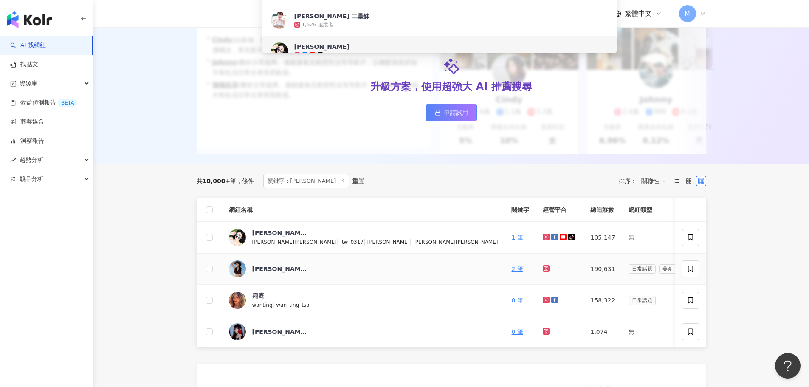
scroll to position [127, 0]
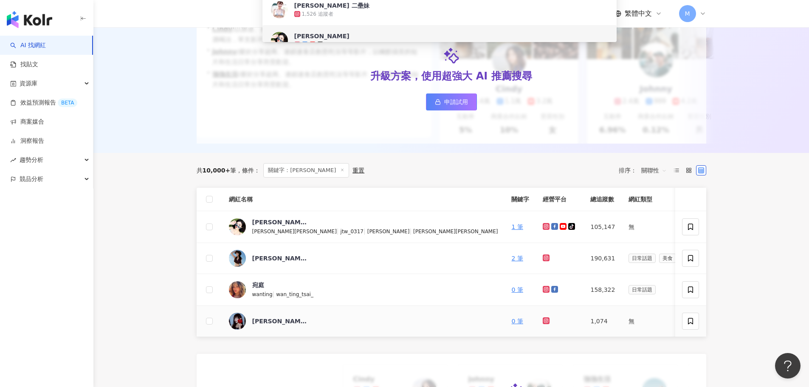
click at [543, 324] on icon at bounding box center [546, 320] width 7 height 7
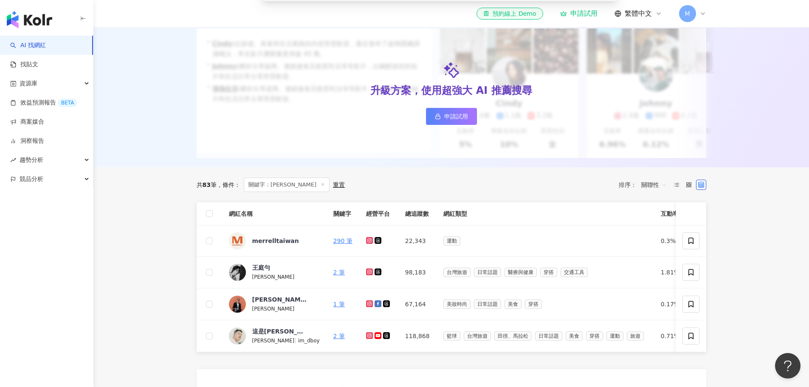
scroll to position [127, 0]
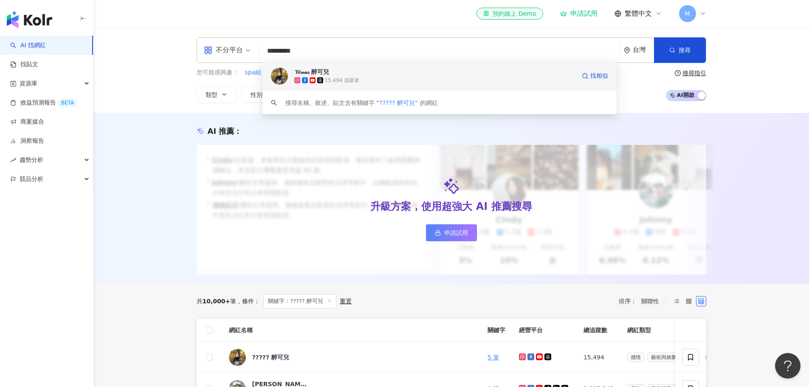
click at [417, 76] on div "15,494 追蹤者" at bounding box center [434, 80] width 281 height 8
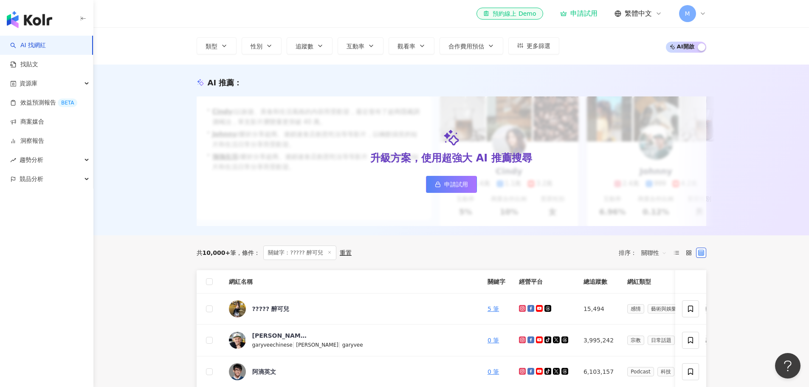
scroll to position [170, 0]
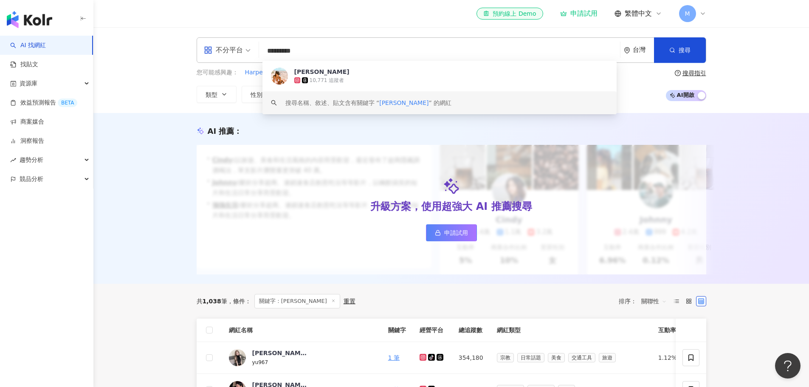
click at [383, 83] on div "10,771 追蹤者" at bounding box center [451, 80] width 314 height 8
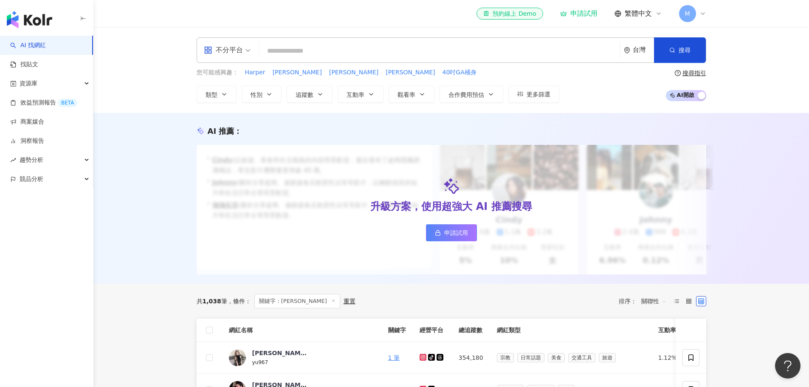
click at [421, 358] on icon at bounding box center [422, 356] width 3 height 3
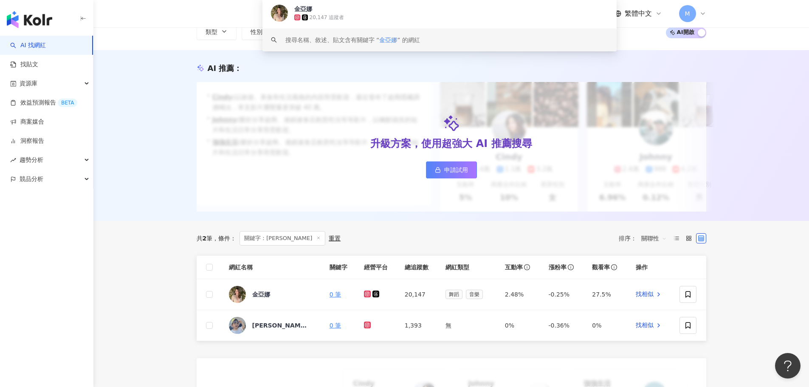
scroll to position [127, 0]
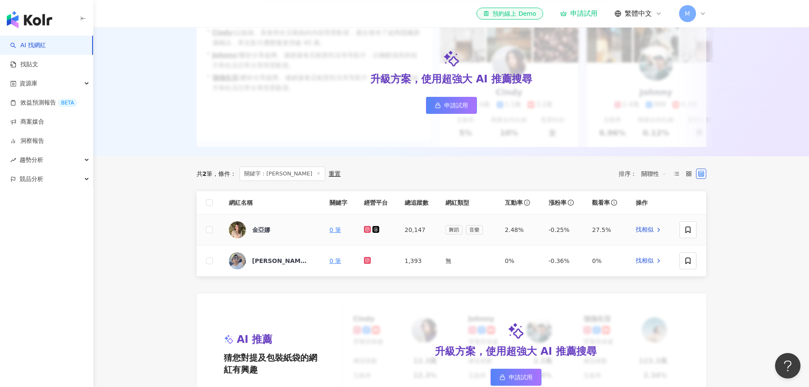
click at [365, 233] on icon at bounding box center [367, 229] width 7 height 7
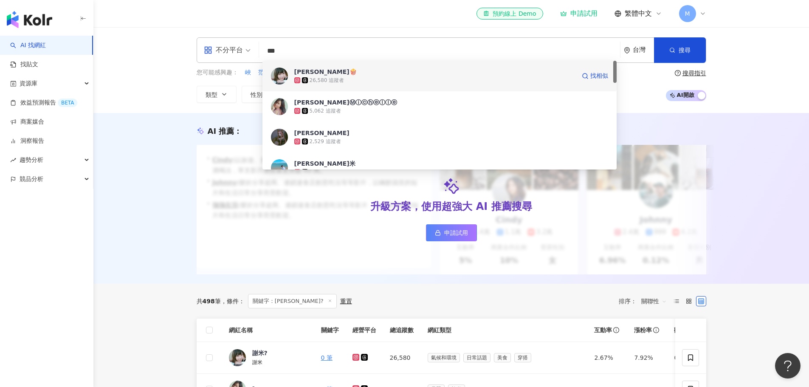
click at [425, 77] on div "26,580 追蹤者" at bounding box center [434, 80] width 281 height 8
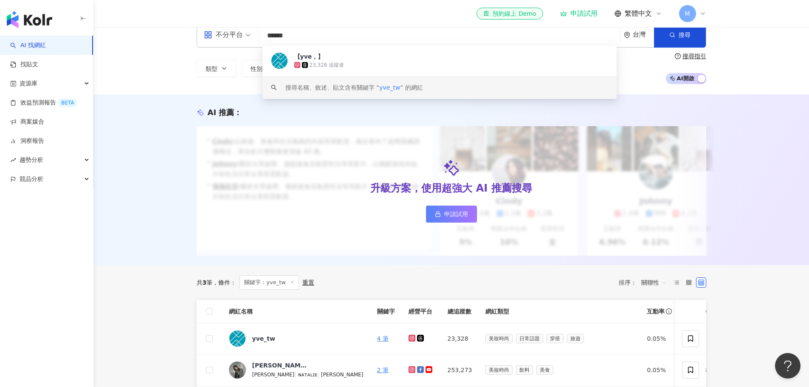
scroll to position [42, 0]
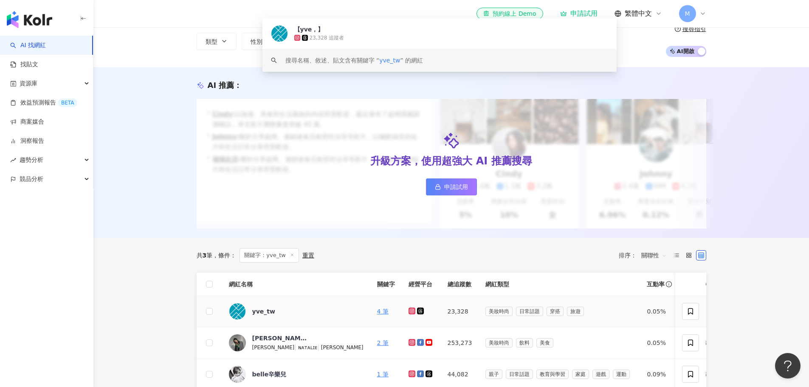
click at [410, 312] on icon at bounding box center [411, 310] width 3 height 3
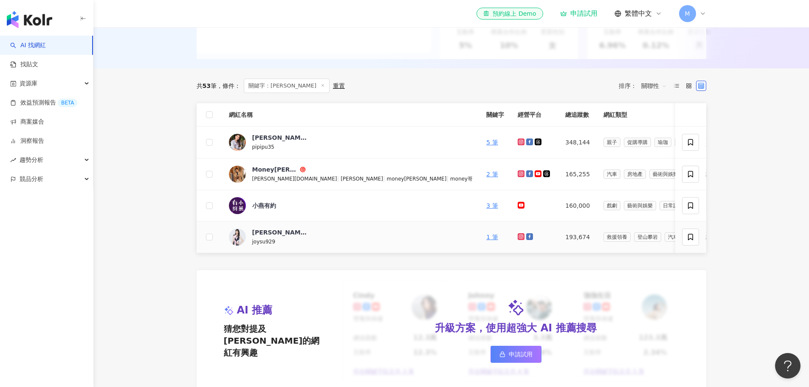
scroll to position [212, 0]
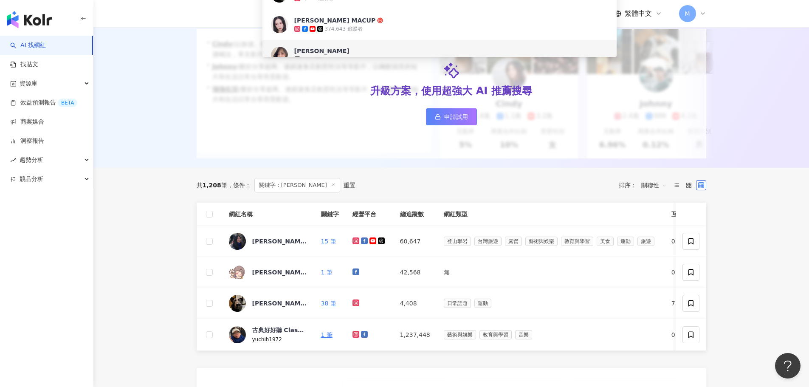
scroll to position [127, 0]
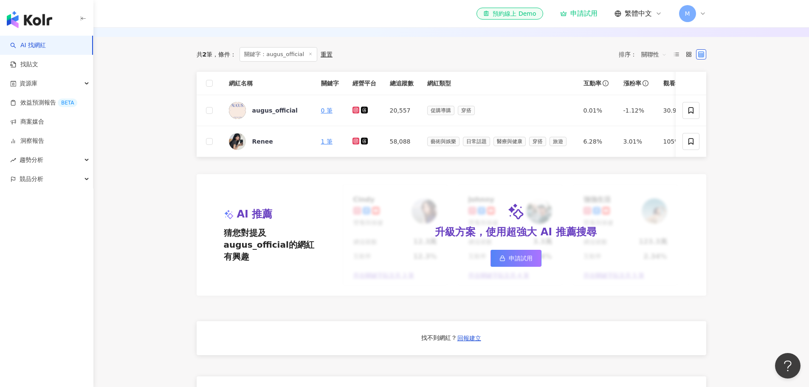
scroll to position [170, 0]
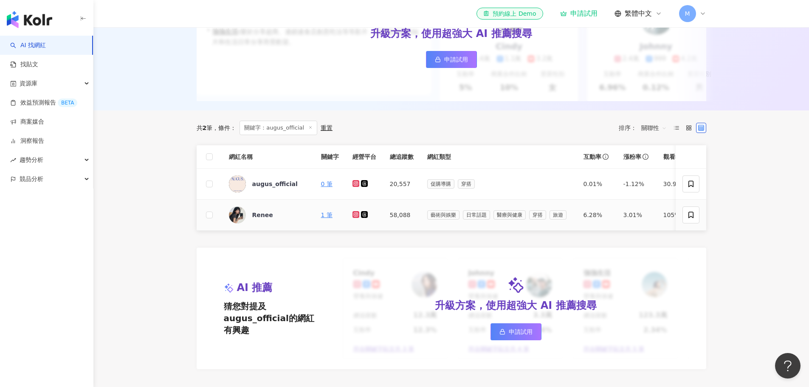
click at [356, 217] on icon at bounding box center [356, 214] width 6 height 5
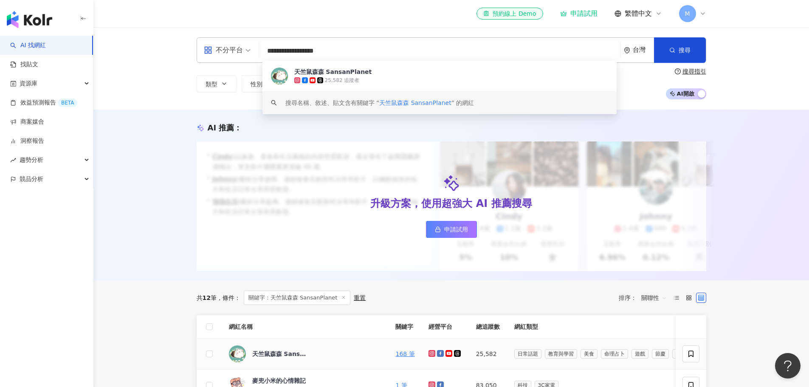
click at [430, 355] on icon at bounding box center [431, 353] width 3 height 3
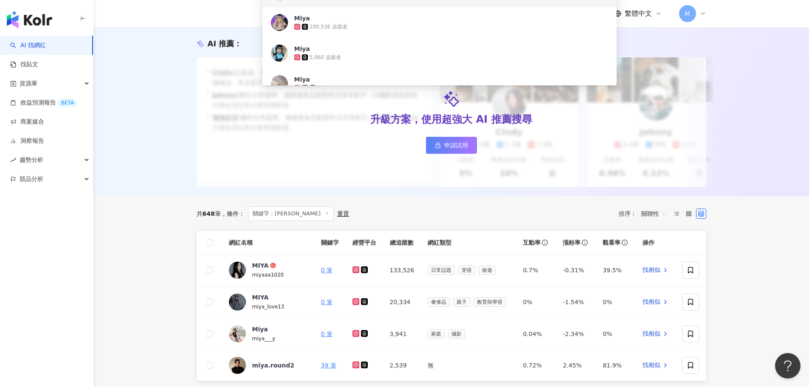
scroll to position [85, 0]
click at [357, 334] on icon at bounding box center [355, 332] width 3 height 3
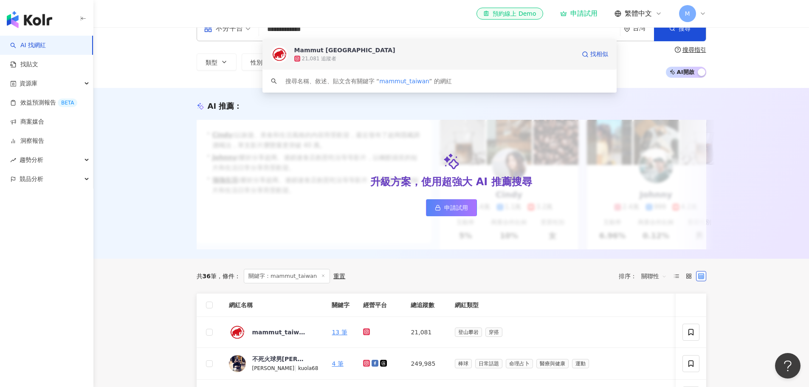
scroll to position [42, 0]
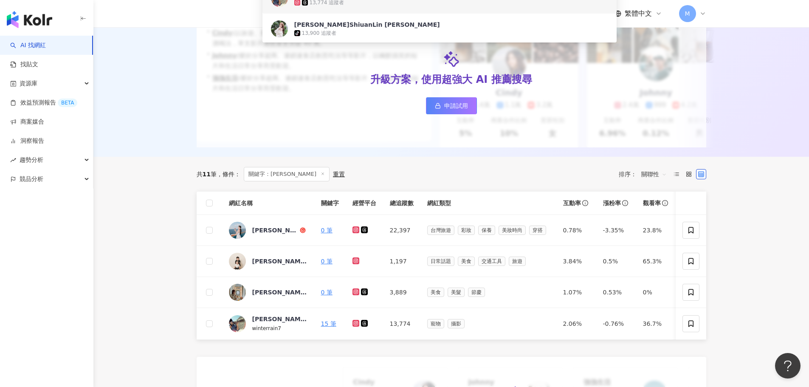
scroll to position [127, 0]
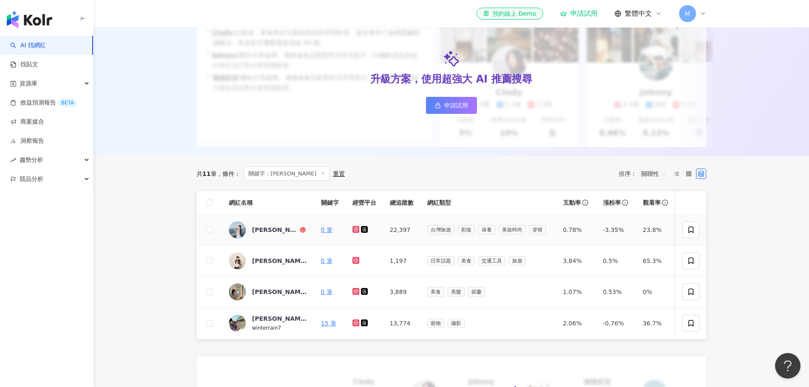
click at [355, 233] on icon at bounding box center [355, 229] width 7 height 7
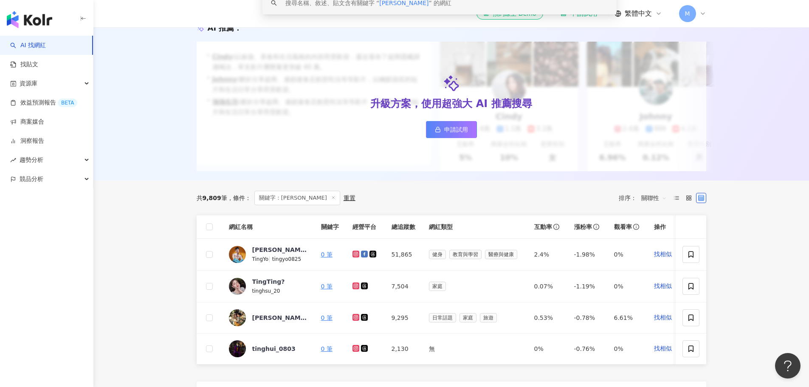
scroll to position [42, 0]
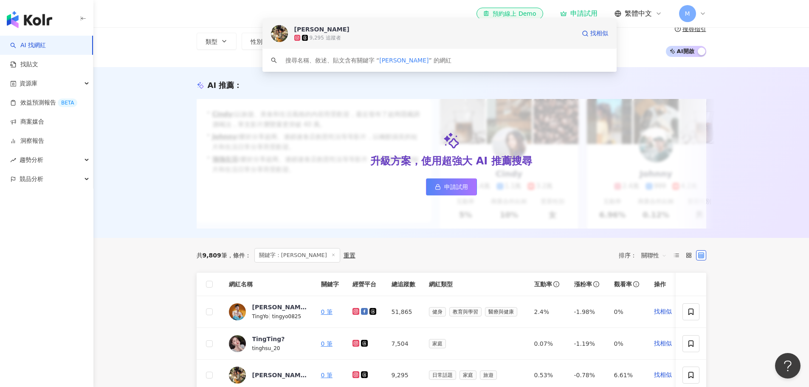
click at [381, 39] on div "9,295 追蹤者" at bounding box center [434, 38] width 281 height 8
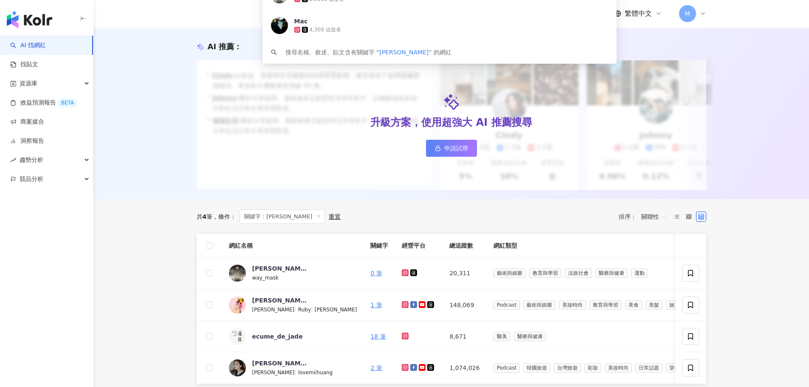
scroll to position [85, 0]
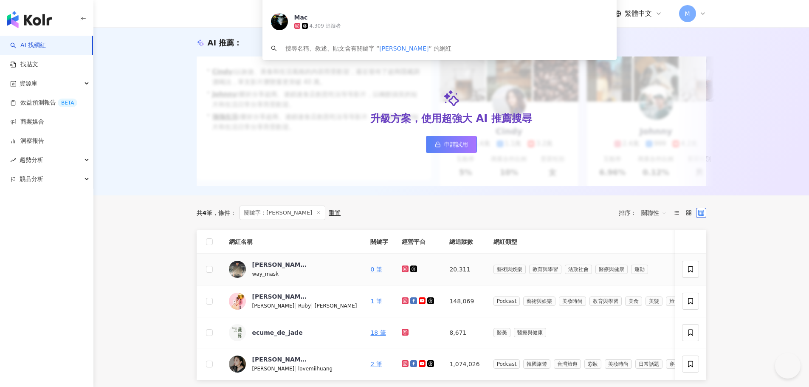
click at [402, 272] on icon at bounding box center [405, 268] width 7 height 7
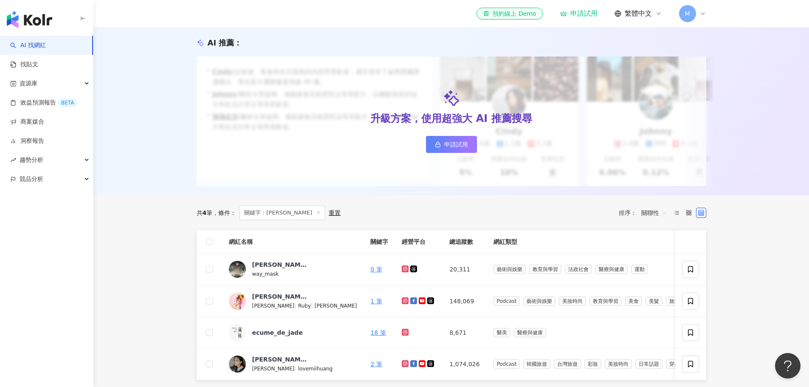
scroll to position [0, 0]
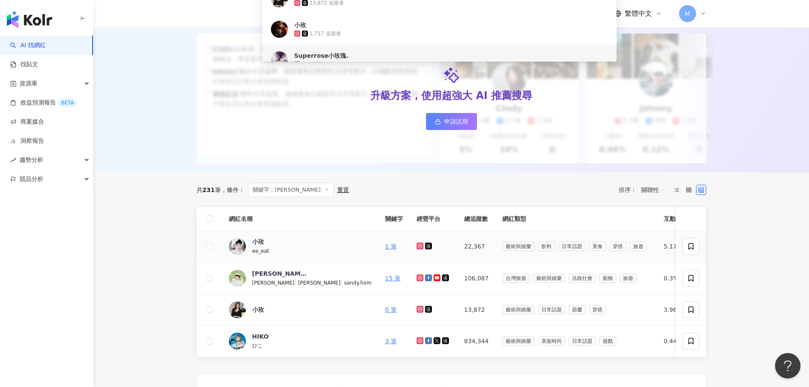
scroll to position [127, 0]
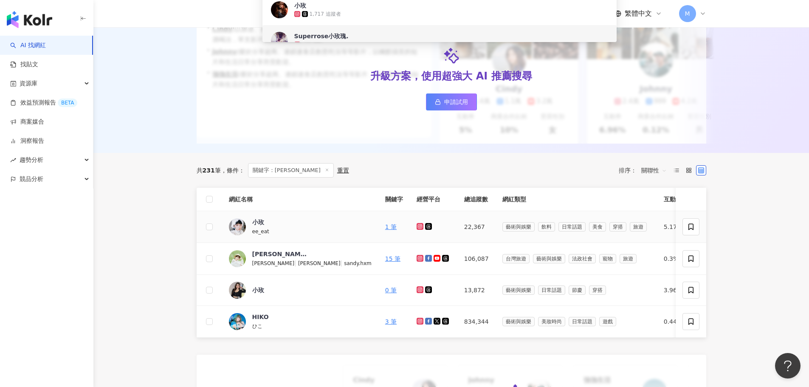
click at [417, 229] on icon at bounding box center [420, 226] width 6 height 5
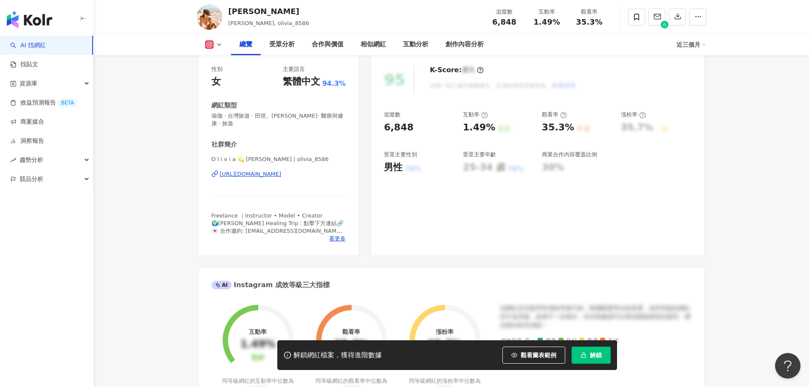
scroll to position [42, 0]
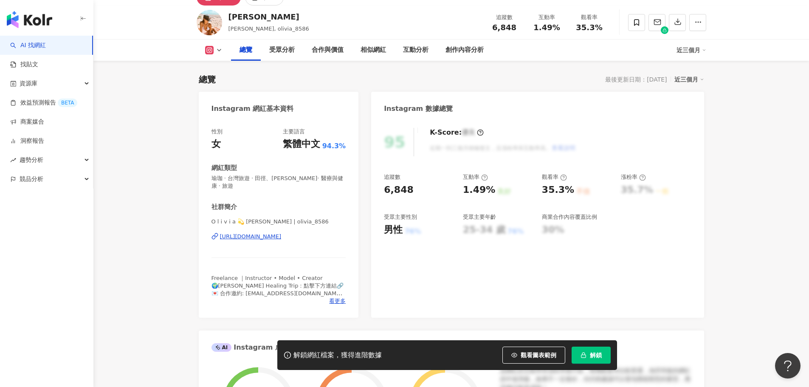
click at [273, 241] on div "O l i v i a 💫 小妤 | olivia_8586 https://www.instagram.com/olivia_8586/" at bounding box center [278, 243] width 135 height 50
click at [275, 236] on div "https://www.instagram.com/olivia_8586/" at bounding box center [251, 237] width 62 height 8
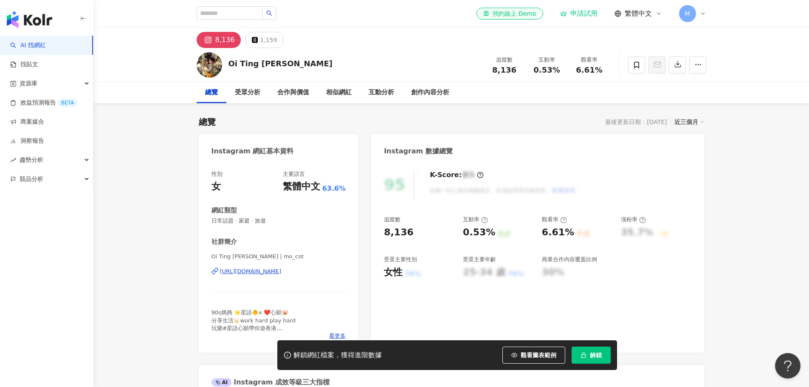
click at [279, 268] on div "[URL][DOMAIN_NAME]" at bounding box center [251, 271] width 62 height 8
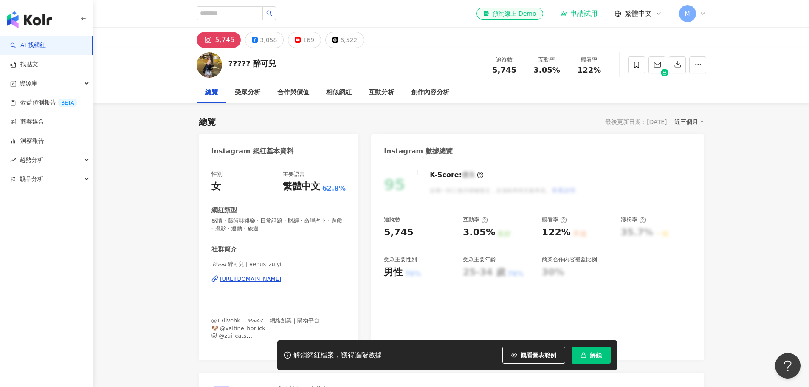
click at [281, 279] on div "[URL][DOMAIN_NAME]" at bounding box center [251, 279] width 62 height 8
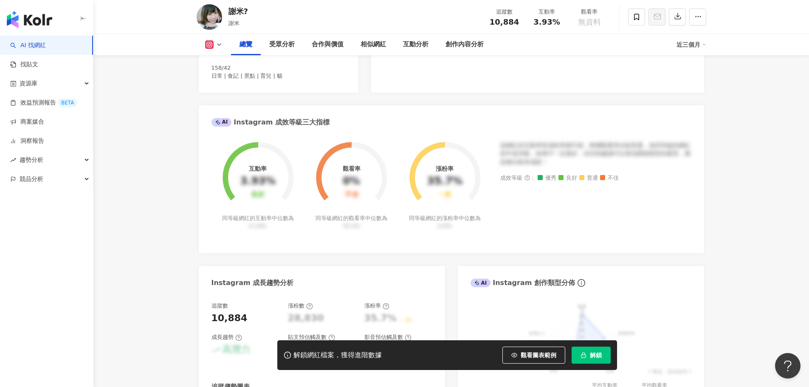
scroll to position [85, 0]
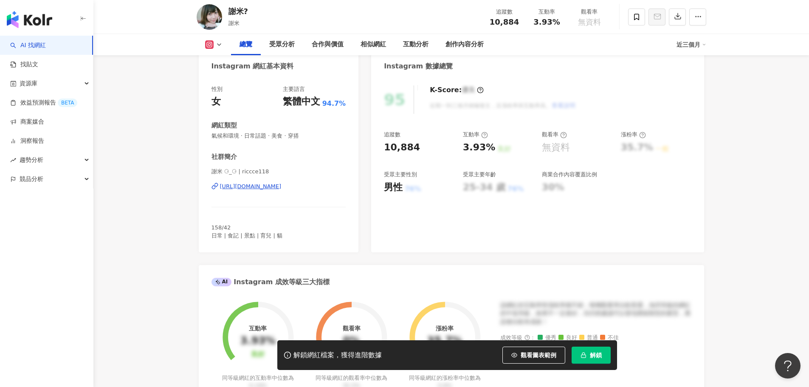
click at [256, 188] on div "[URL][DOMAIN_NAME]" at bounding box center [251, 187] width 62 height 8
